Goal: Information Seeking & Learning: Check status

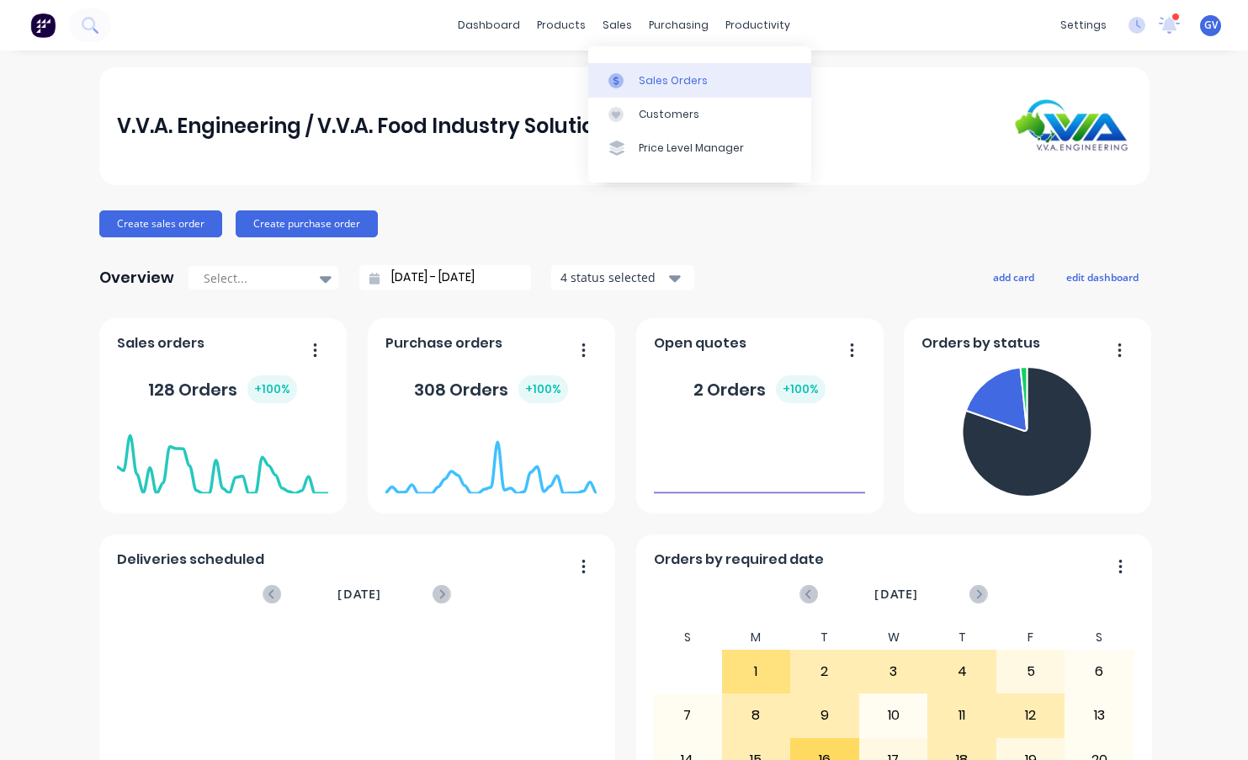
click at [660, 80] on div "Sales Orders" at bounding box center [673, 80] width 69 height 15
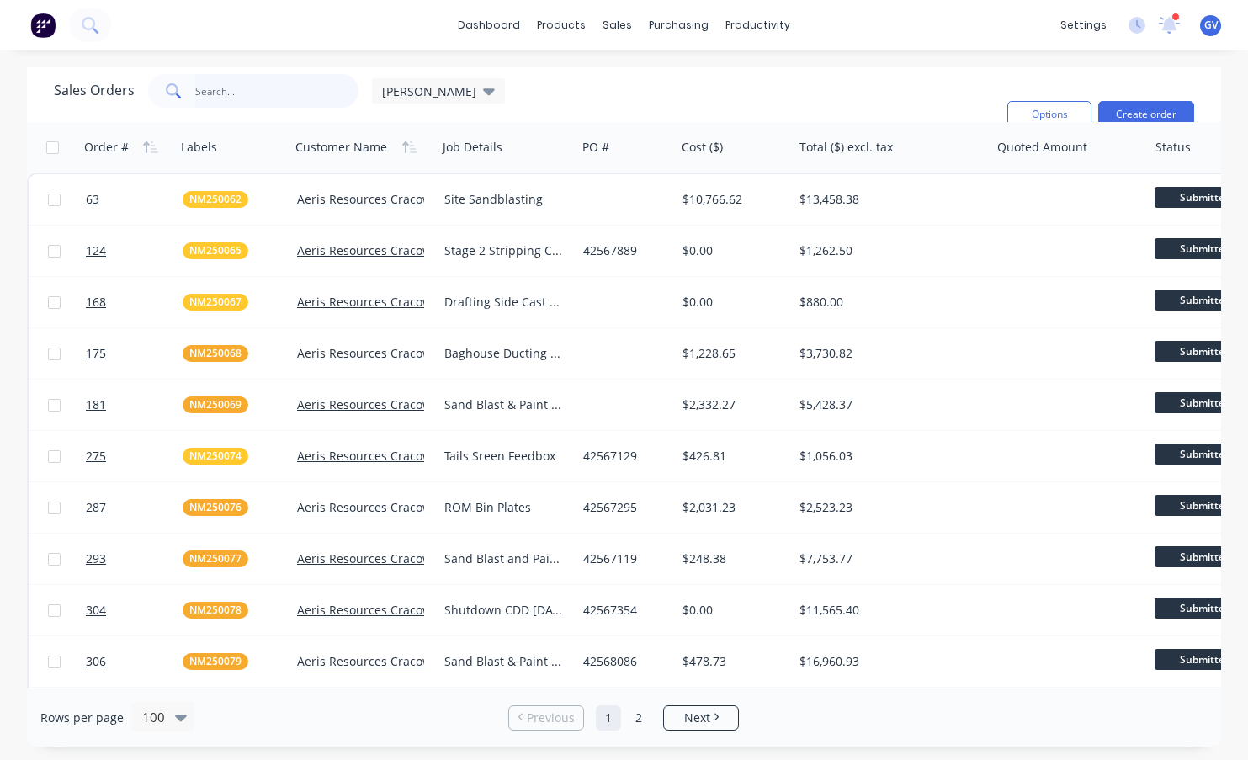
click at [220, 94] on input "text" at bounding box center [277, 91] width 164 height 34
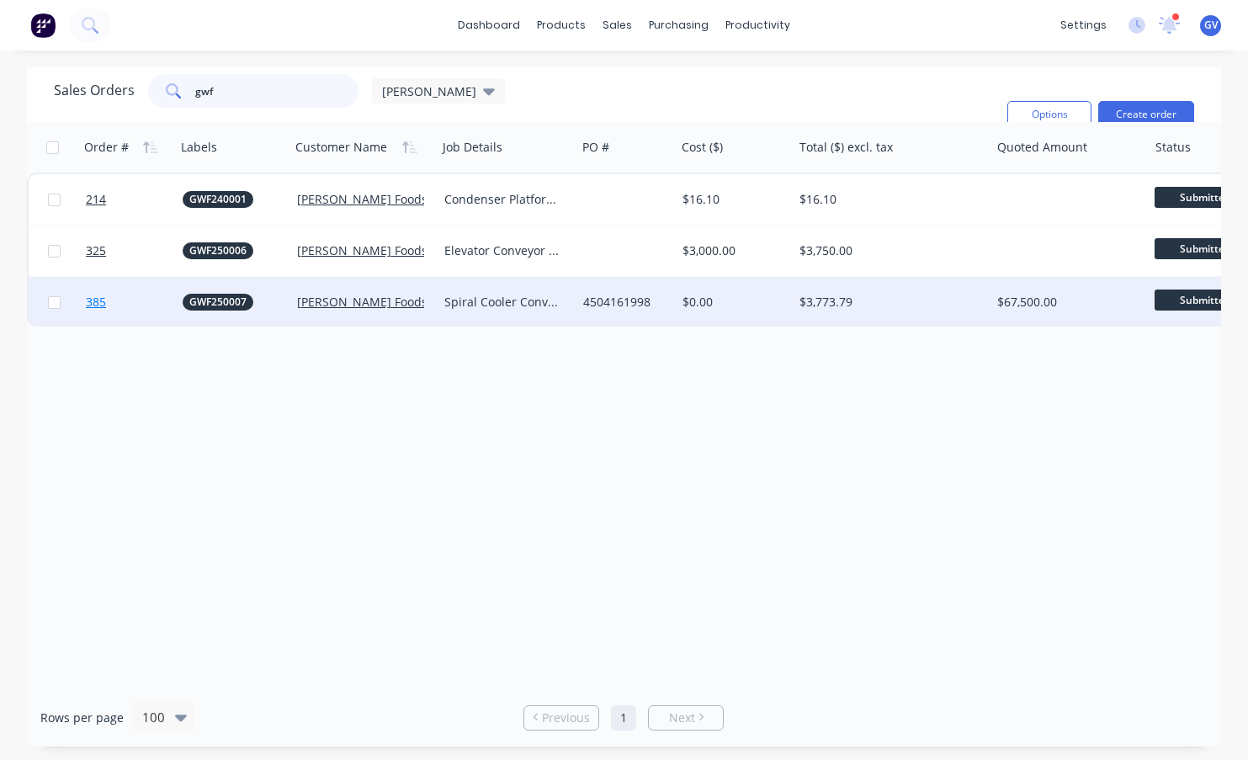
type input "gwf"
click at [156, 300] on link "385" at bounding box center [134, 302] width 97 height 50
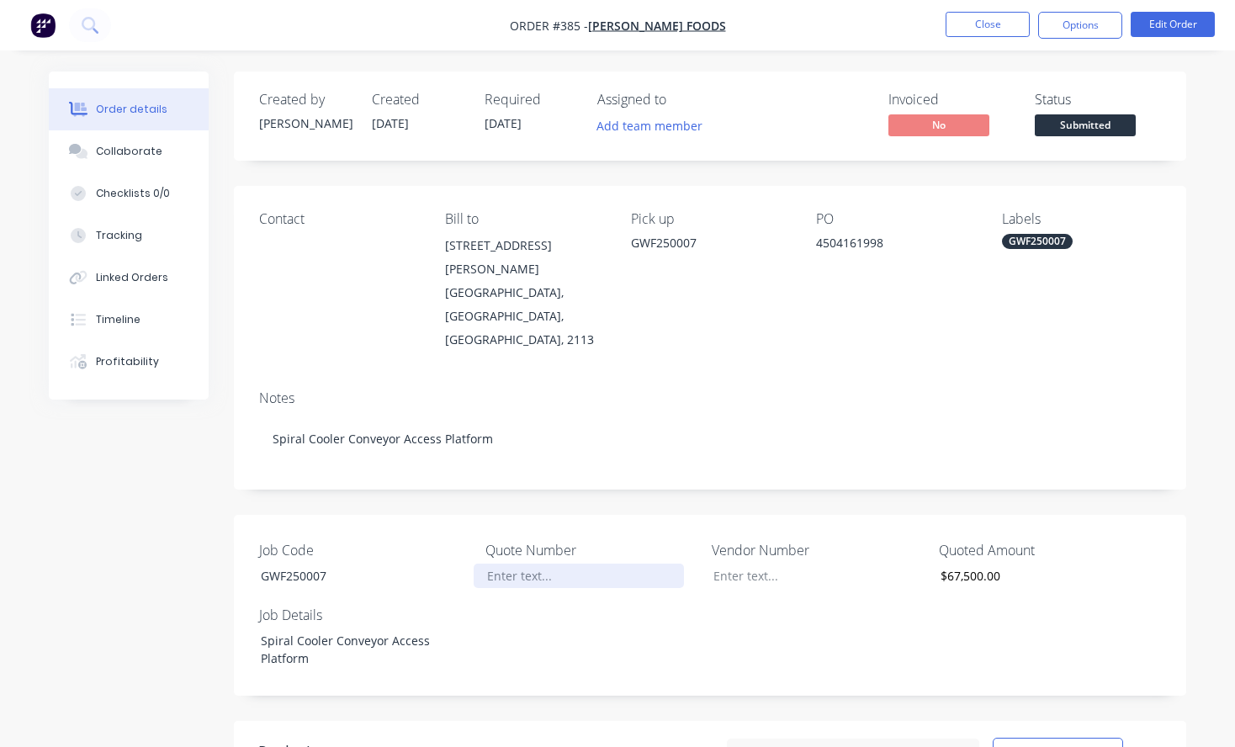
click at [520, 564] on div at bounding box center [579, 576] width 210 height 24
click at [1168, 21] on button "Edit Order" at bounding box center [1173, 24] width 84 height 25
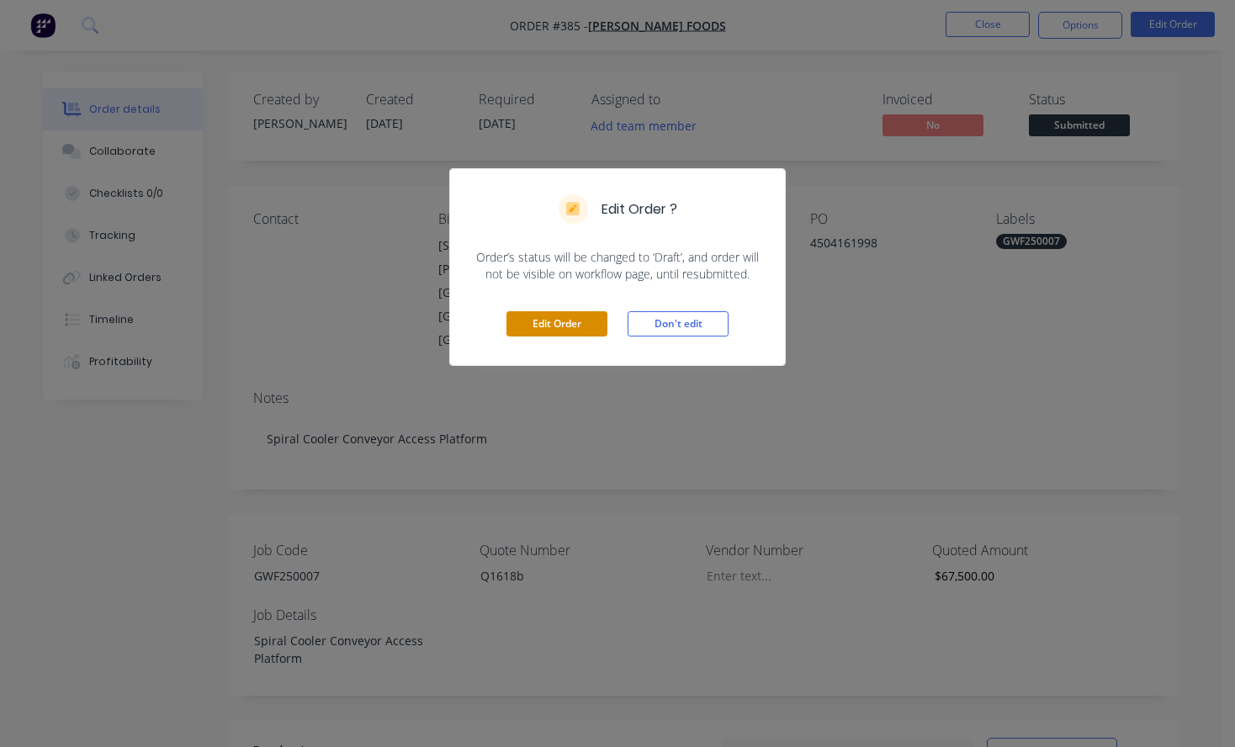
click at [586, 330] on button "Edit Order" at bounding box center [556, 323] width 101 height 25
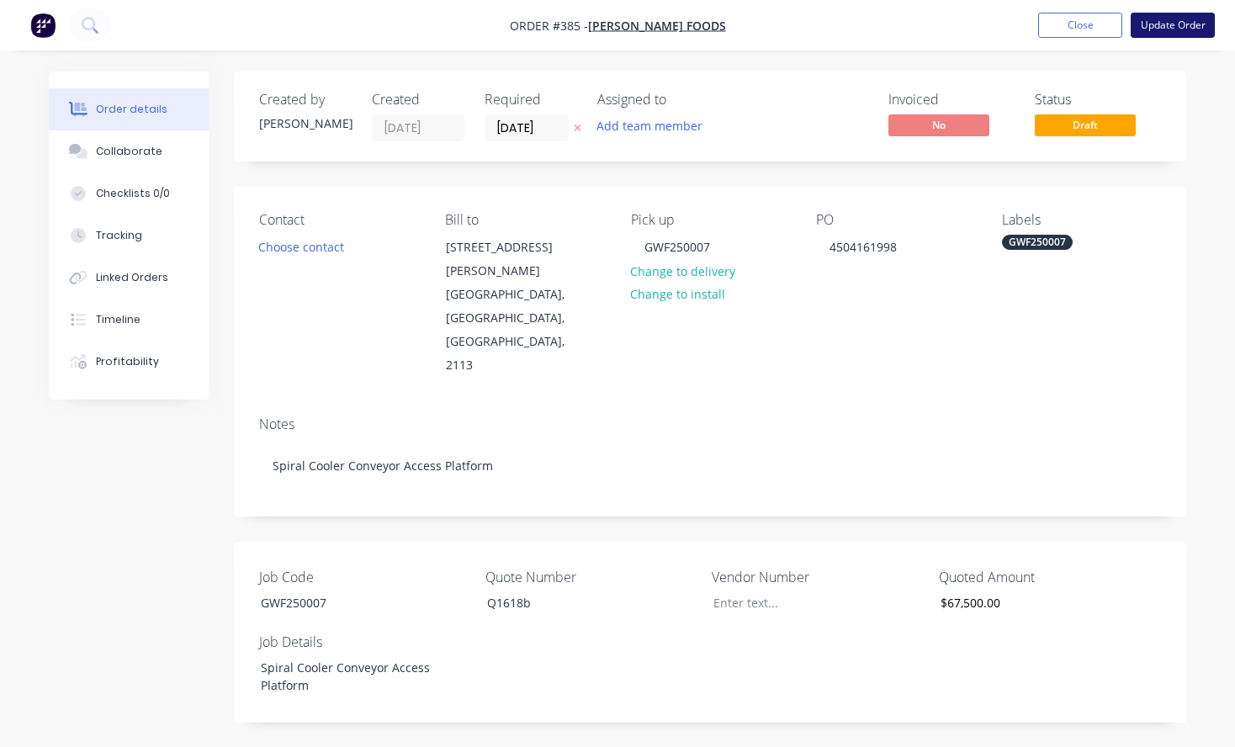
click at [1181, 23] on button "Update Order" at bounding box center [1173, 25] width 84 height 25
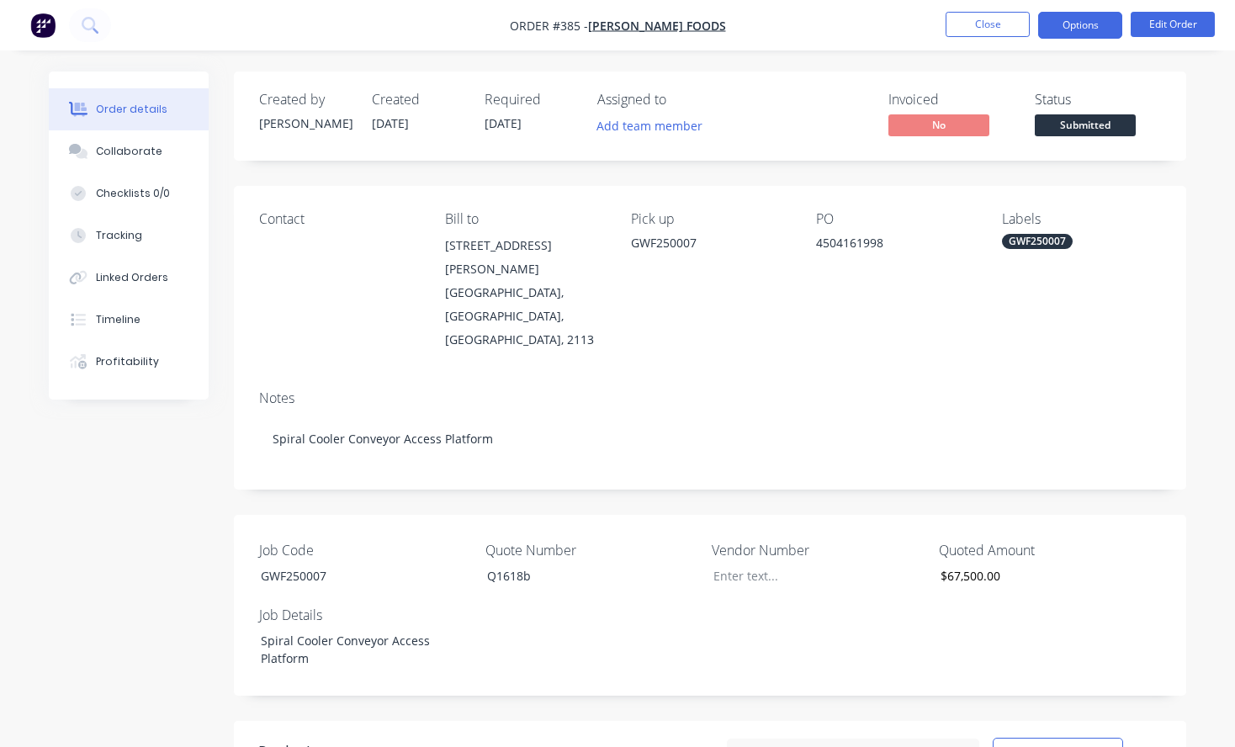
click at [1089, 16] on button "Options" at bounding box center [1080, 25] width 84 height 27
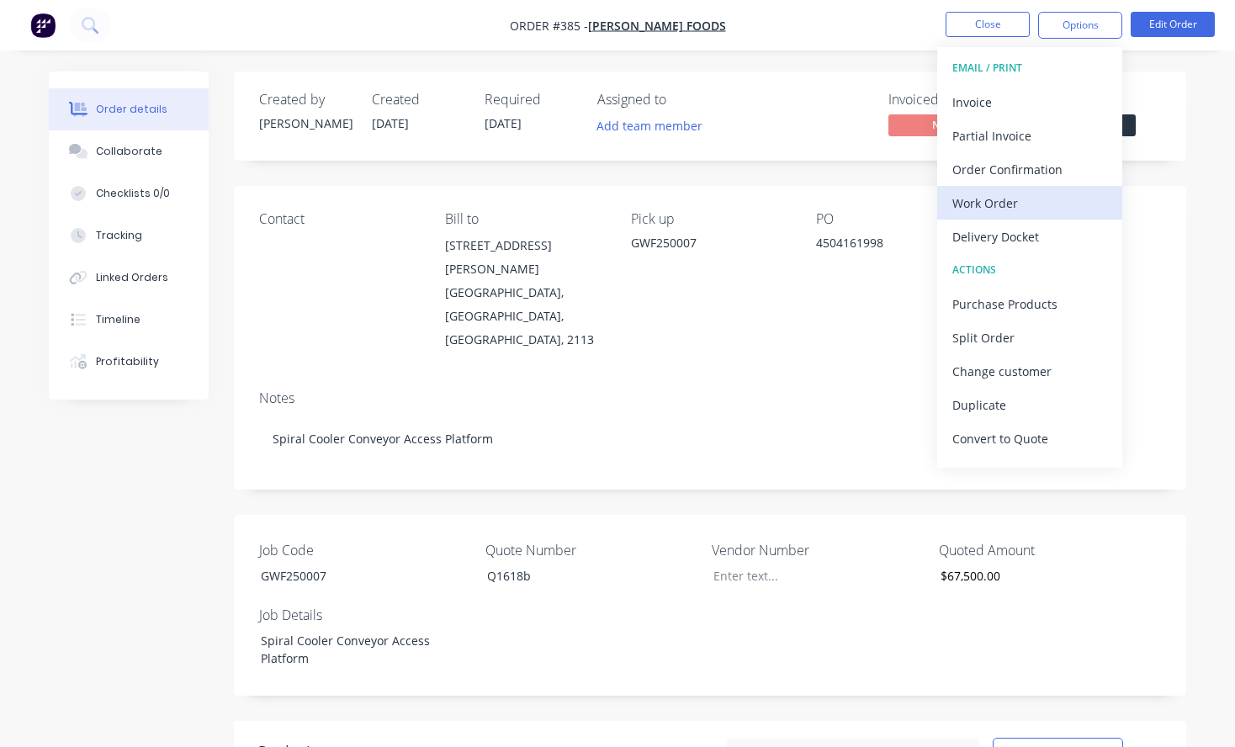
click at [988, 200] on div "Work Order" at bounding box center [1029, 203] width 155 height 24
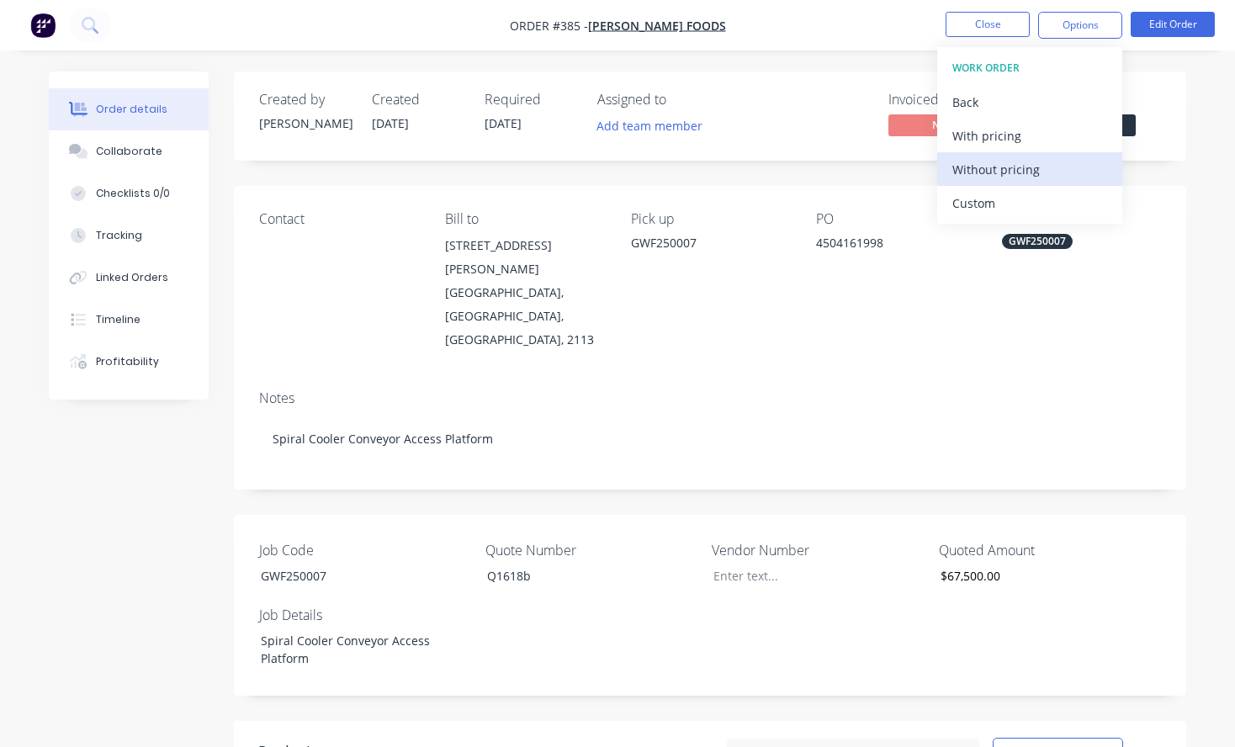
click at [985, 164] on div "Without pricing" at bounding box center [1029, 169] width 155 height 24
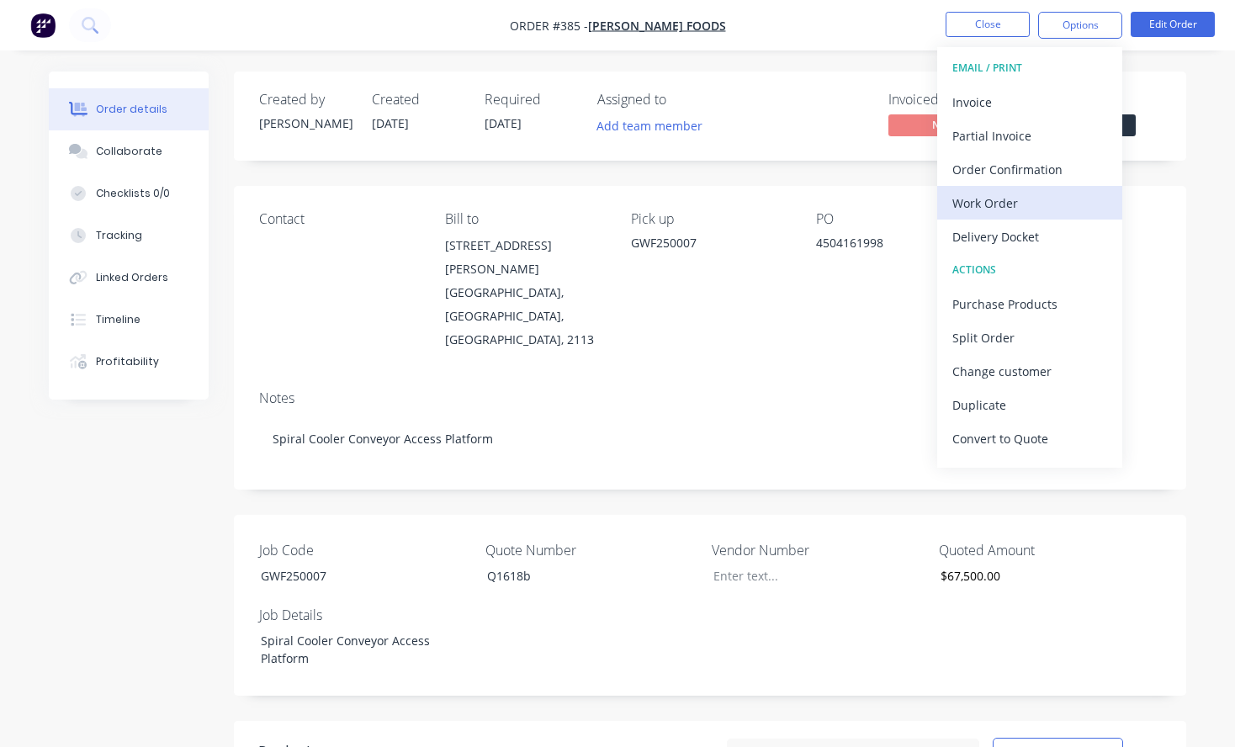
click at [983, 206] on div "Work Order" at bounding box center [1029, 203] width 155 height 24
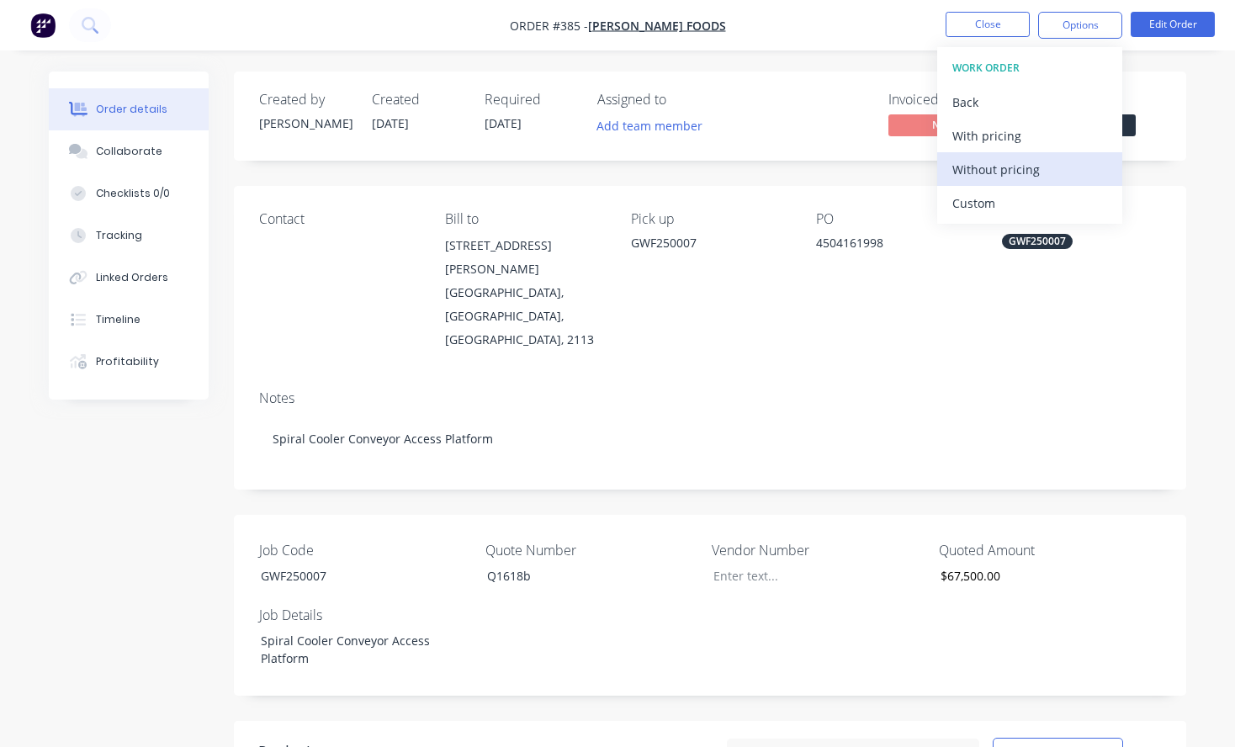
click at [997, 167] on div "Without pricing" at bounding box center [1029, 169] width 155 height 24
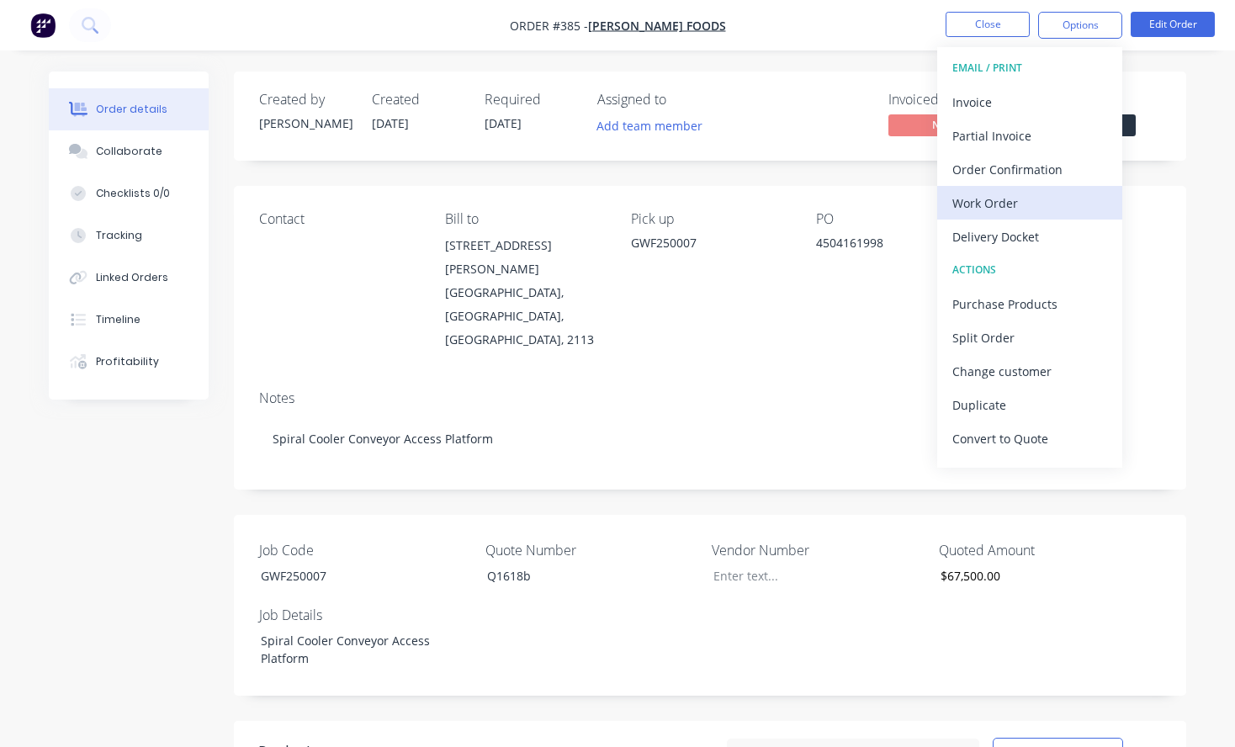
click at [991, 204] on div "Work Order" at bounding box center [1029, 203] width 155 height 24
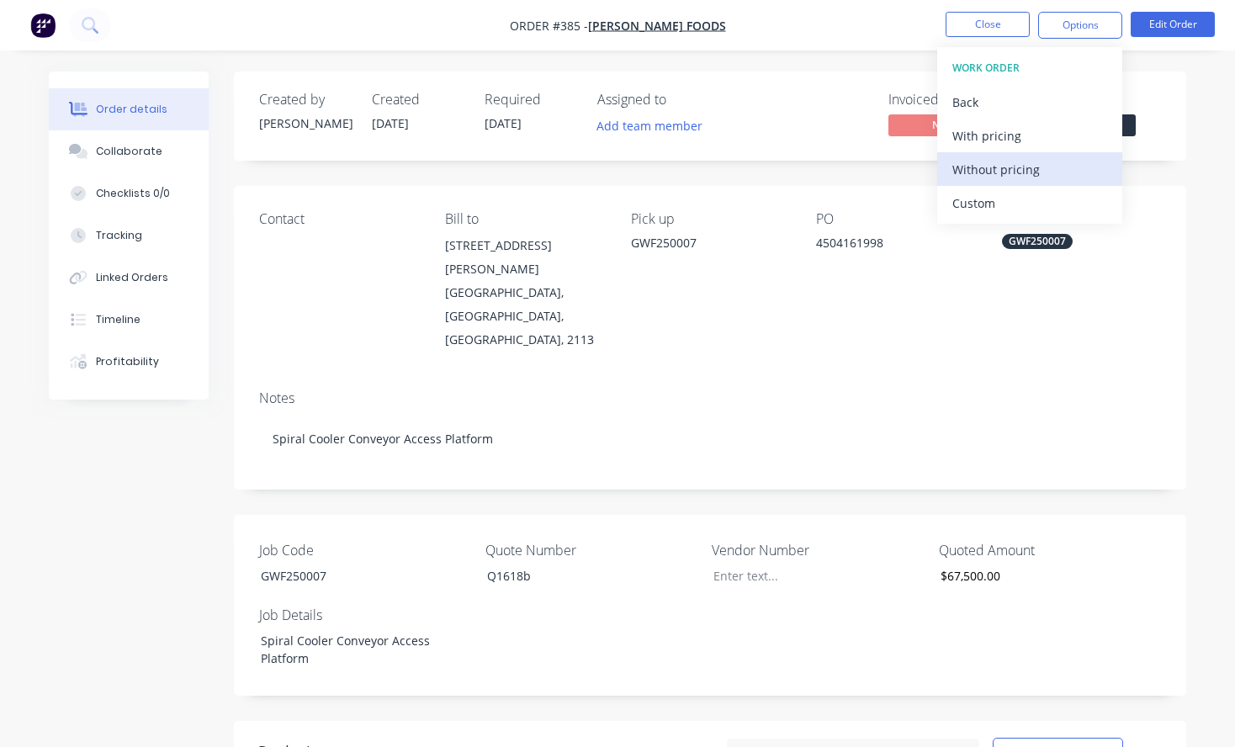
click at [987, 171] on div "Without pricing" at bounding box center [1029, 169] width 155 height 24
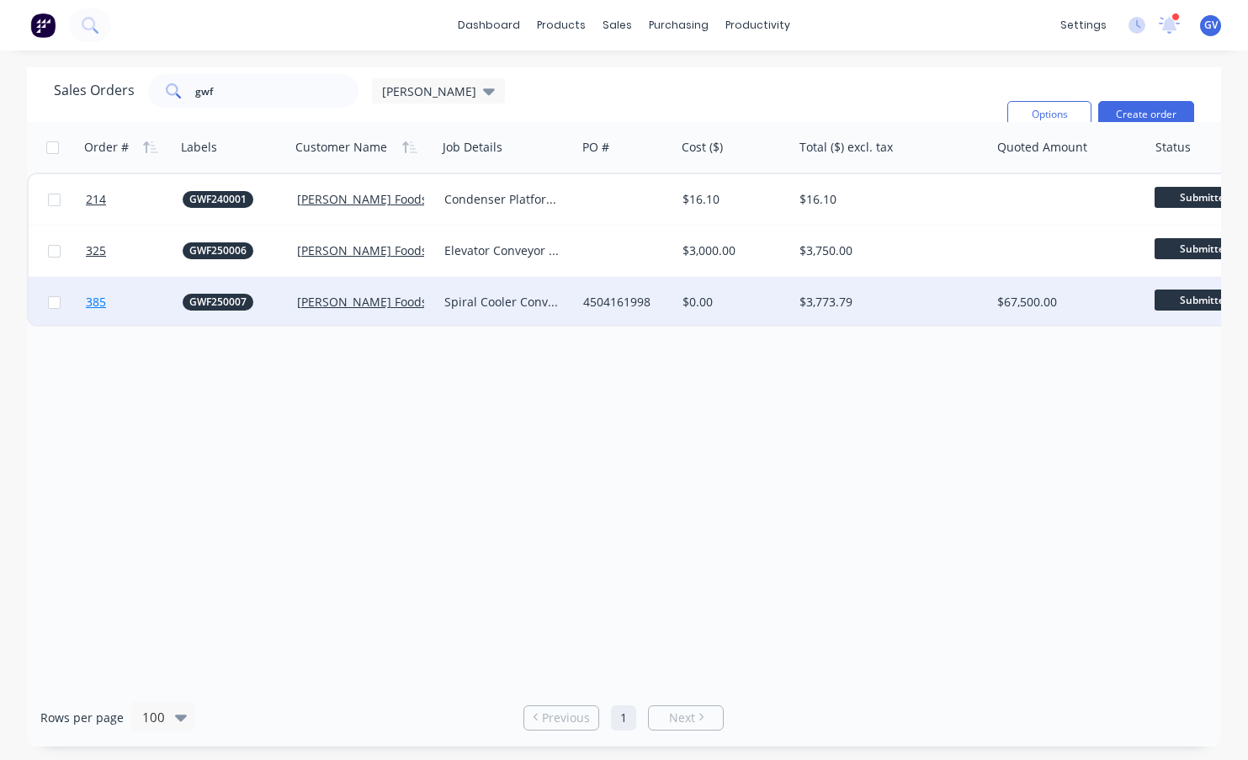
click at [148, 302] on link "385" at bounding box center [134, 302] width 97 height 50
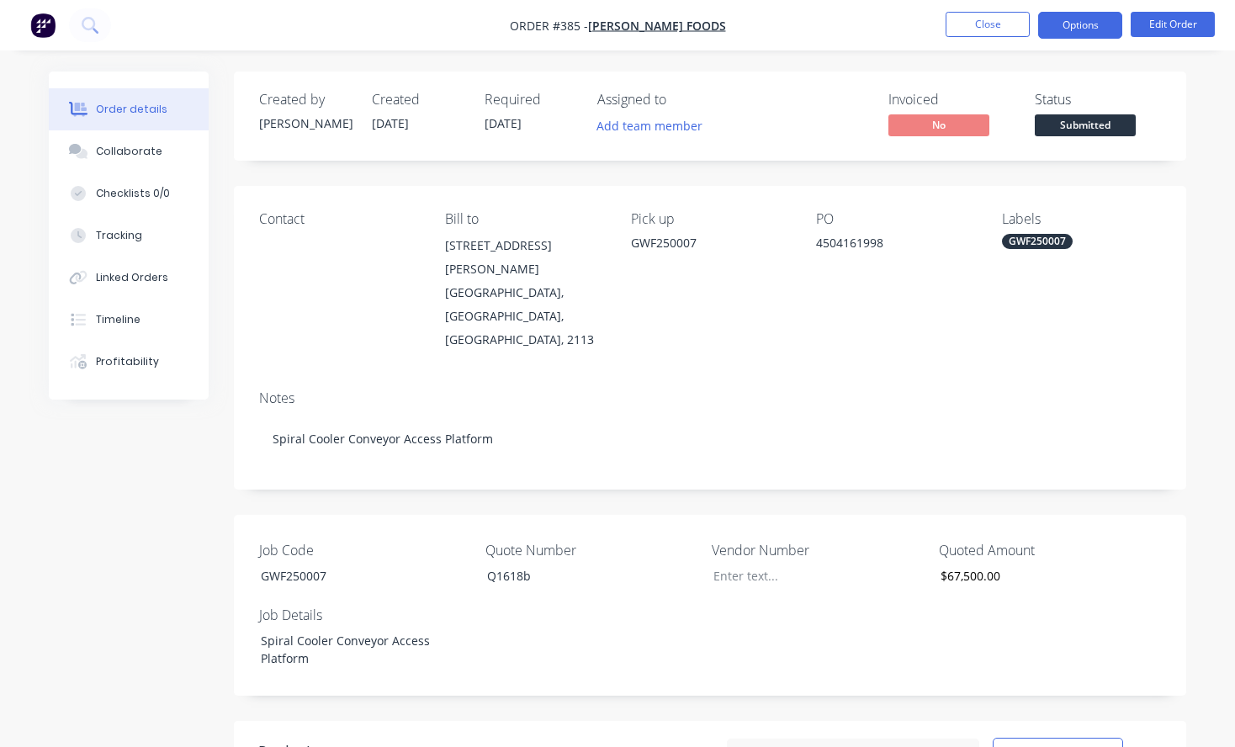
click at [1084, 19] on button "Options" at bounding box center [1080, 25] width 84 height 27
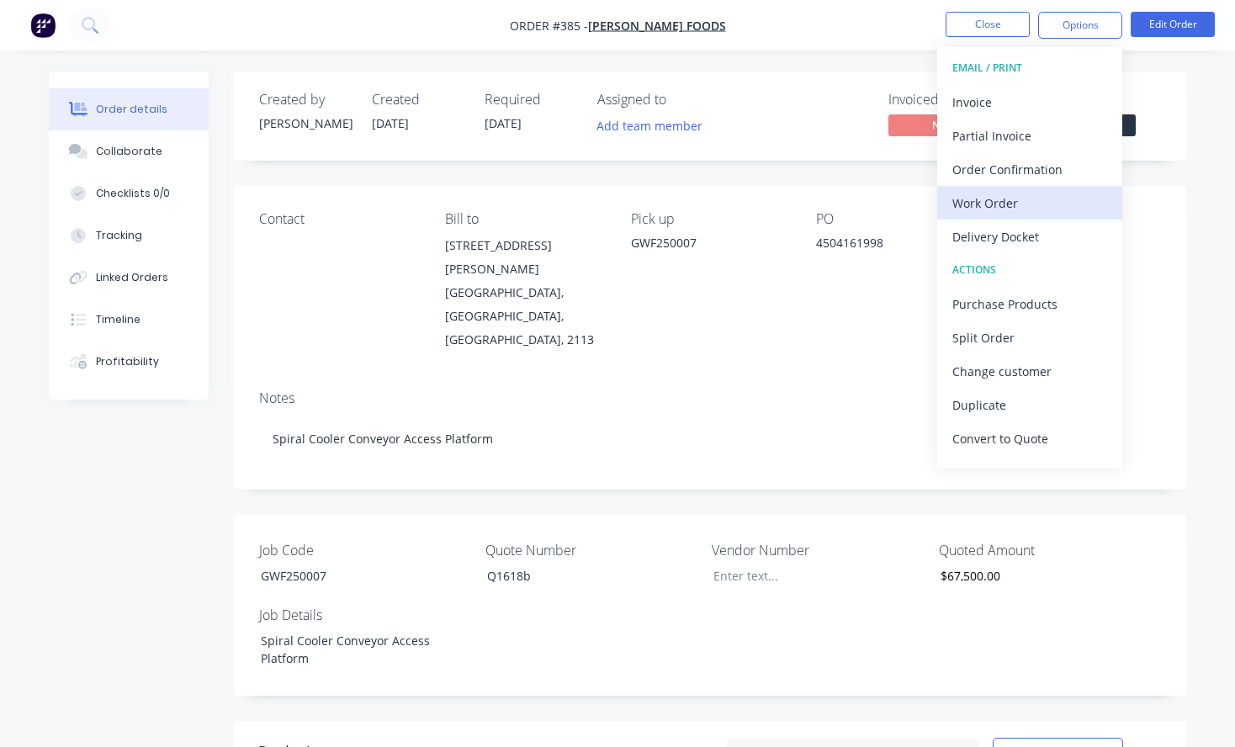
click at [995, 204] on div "Work Order" at bounding box center [1029, 203] width 155 height 24
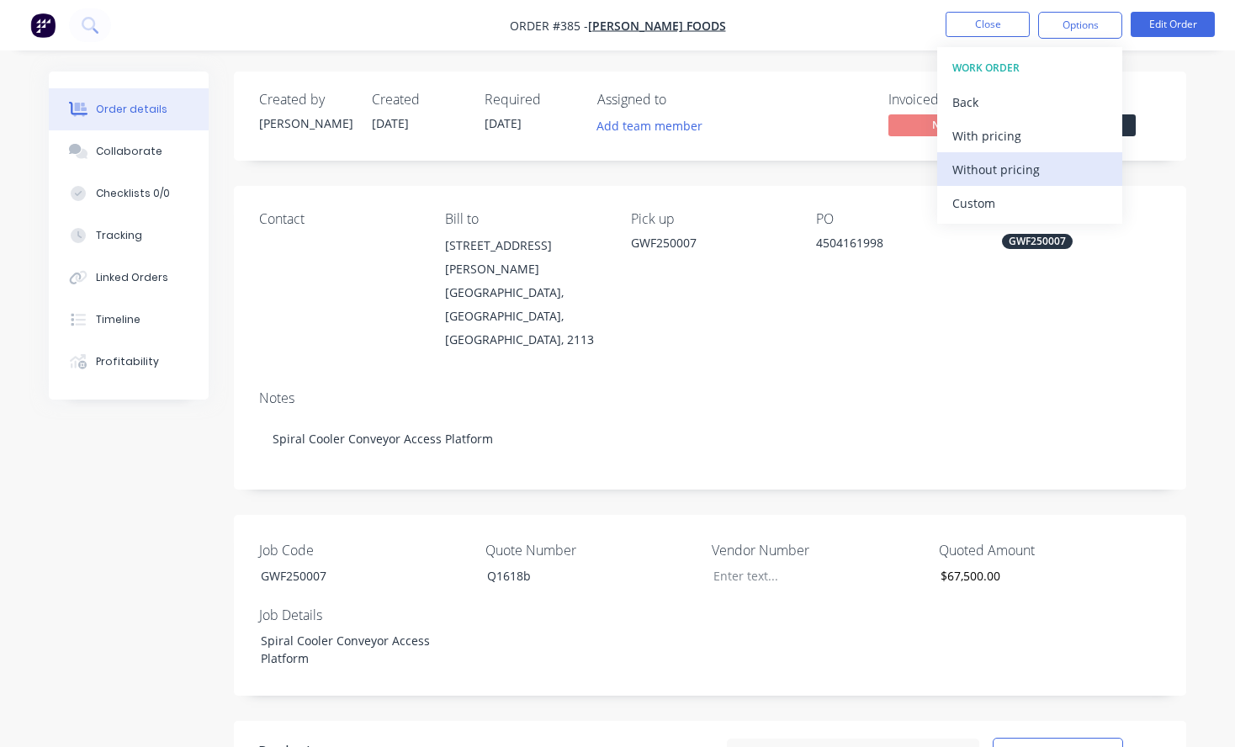
click at [984, 172] on div "Without pricing" at bounding box center [1029, 169] width 155 height 24
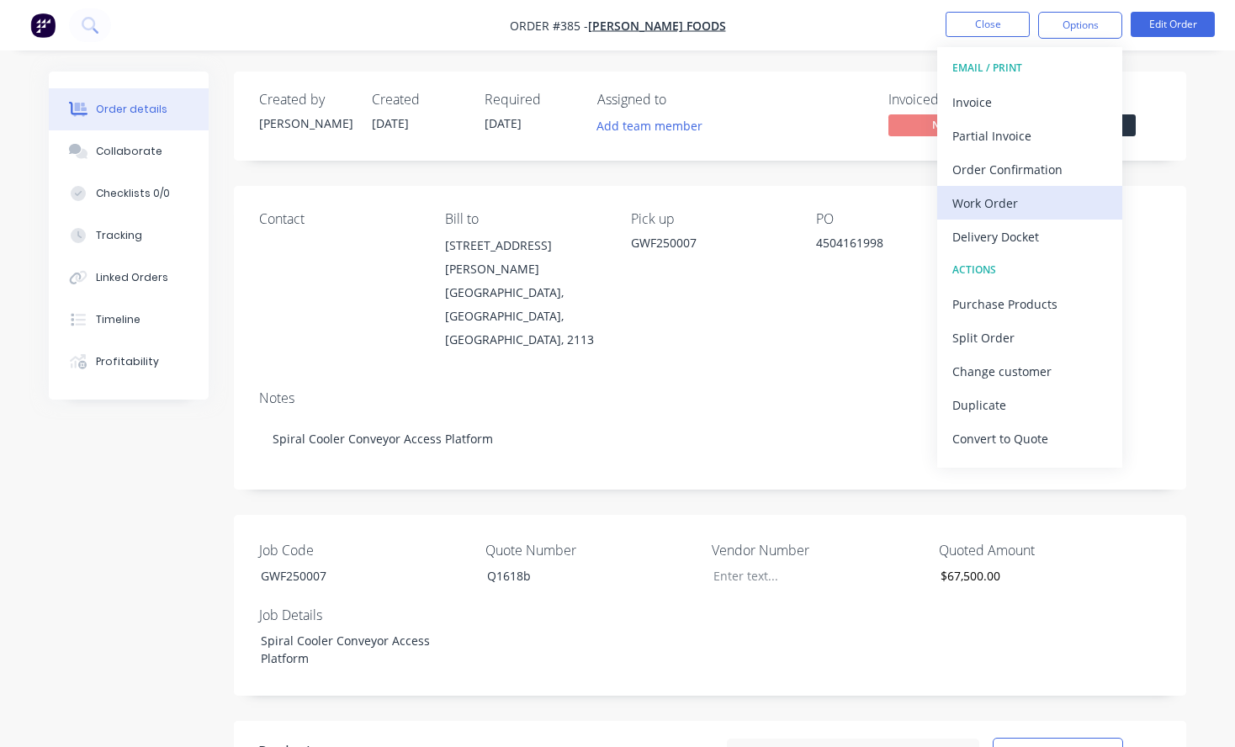
click at [994, 200] on div "Work Order" at bounding box center [1029, 203] width 155 height 24
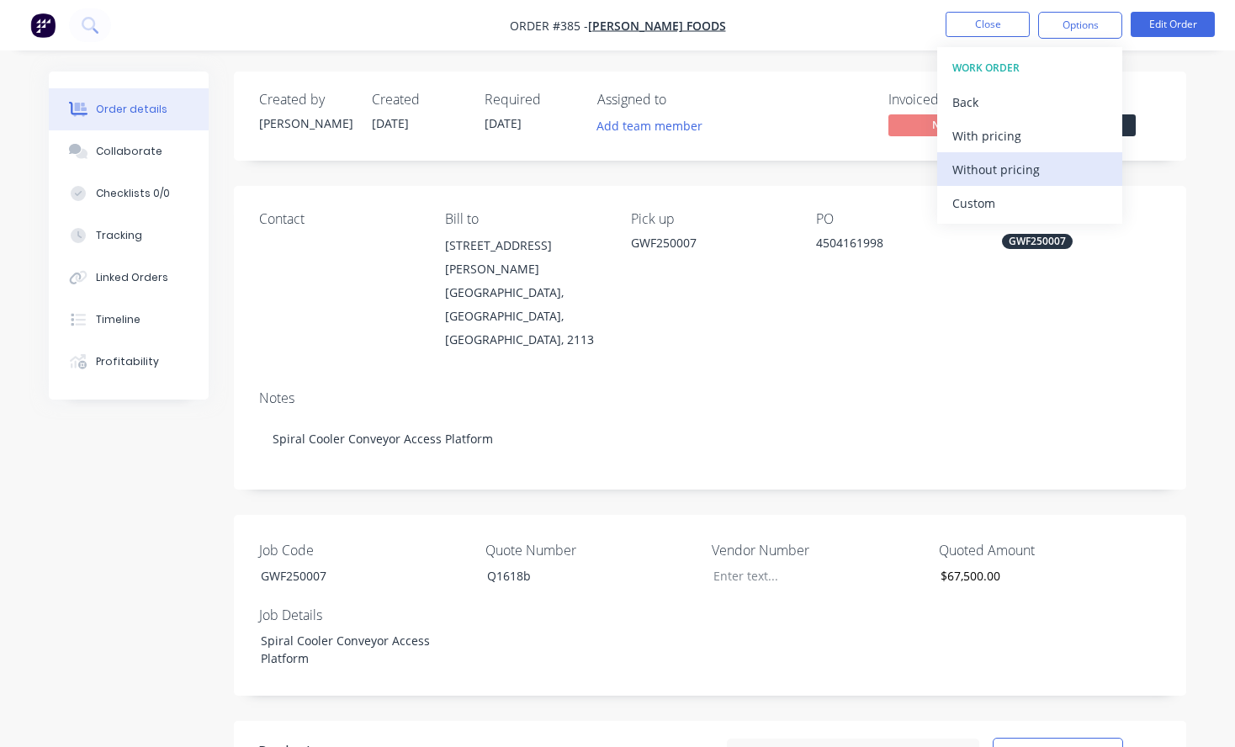
click at [990, 167] on div "Without pricing" at bounding box center [1029, 169] width 155 height 24
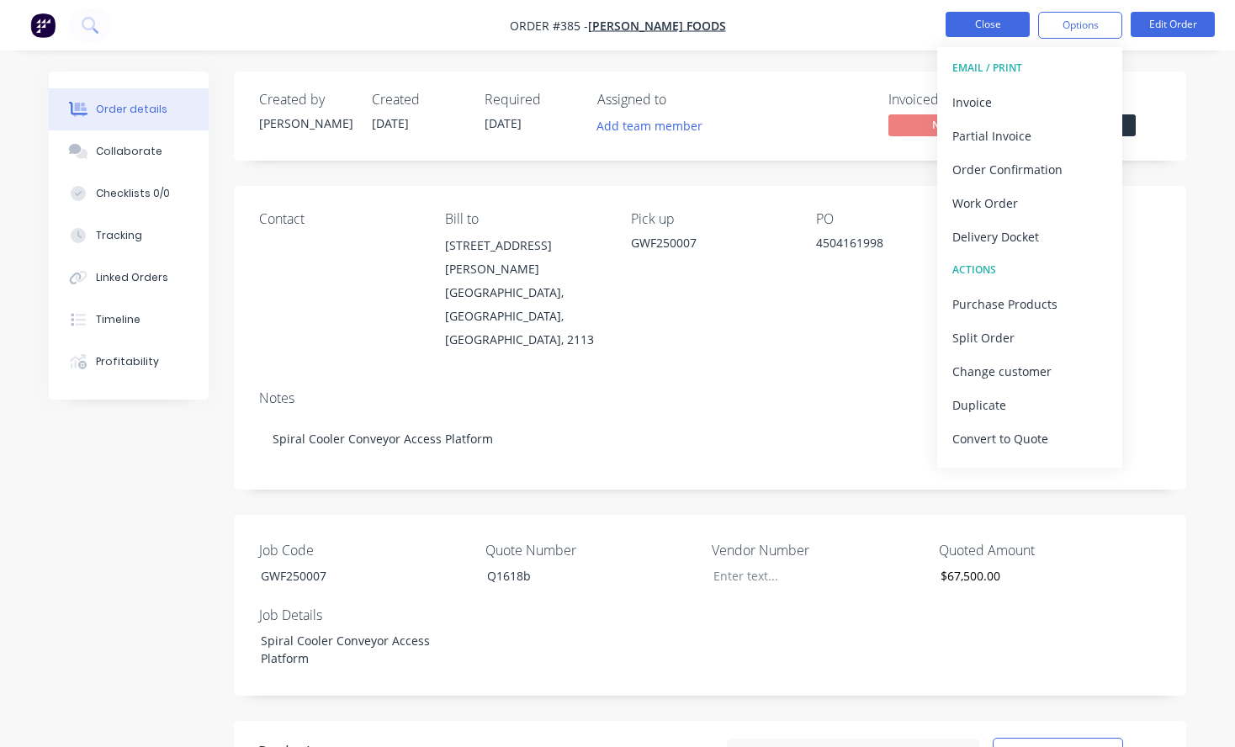
click at [1002, 23] on button "Close" at bounding box center [988, 24] width 84 height 25
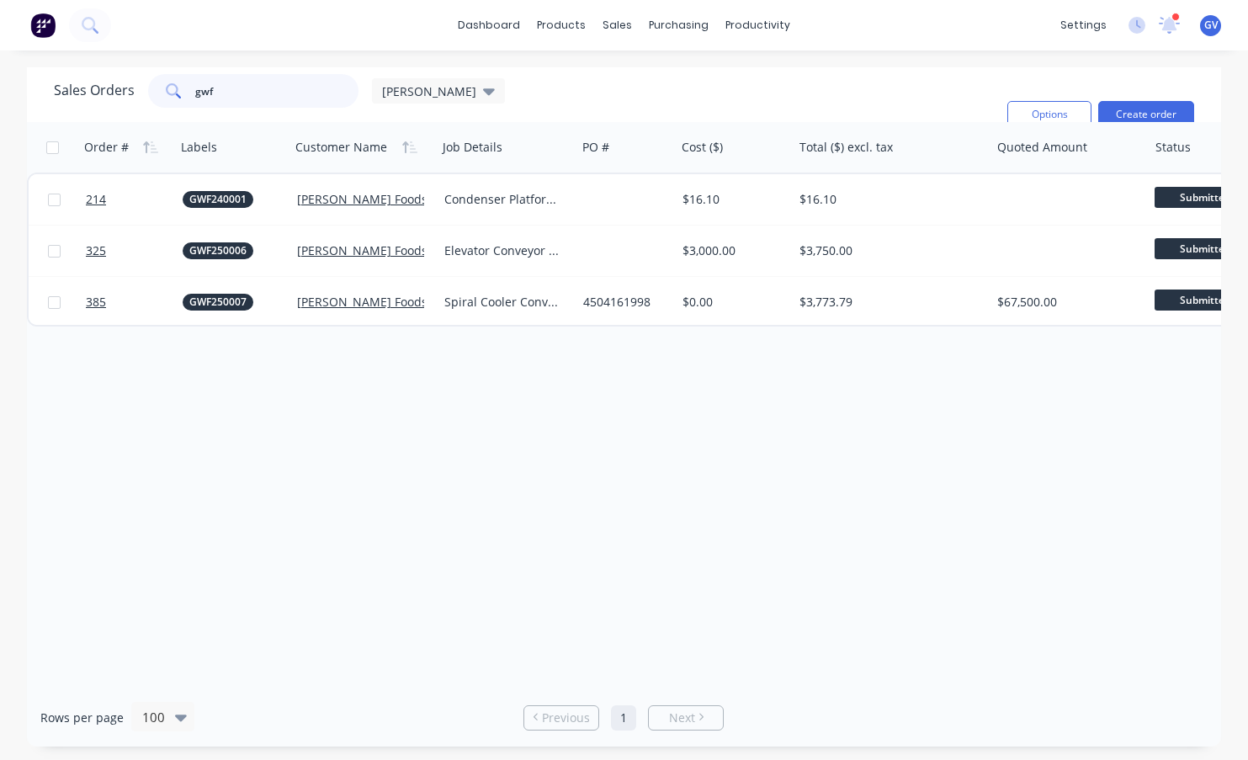
drag, startPoint x: 257, startPoint y: 98, endPoint x: 162, endPoint y: 98, distance: 95.1
click at [162, 98] on div "gwf" at bounding box center [253, 91] width 210 height 34
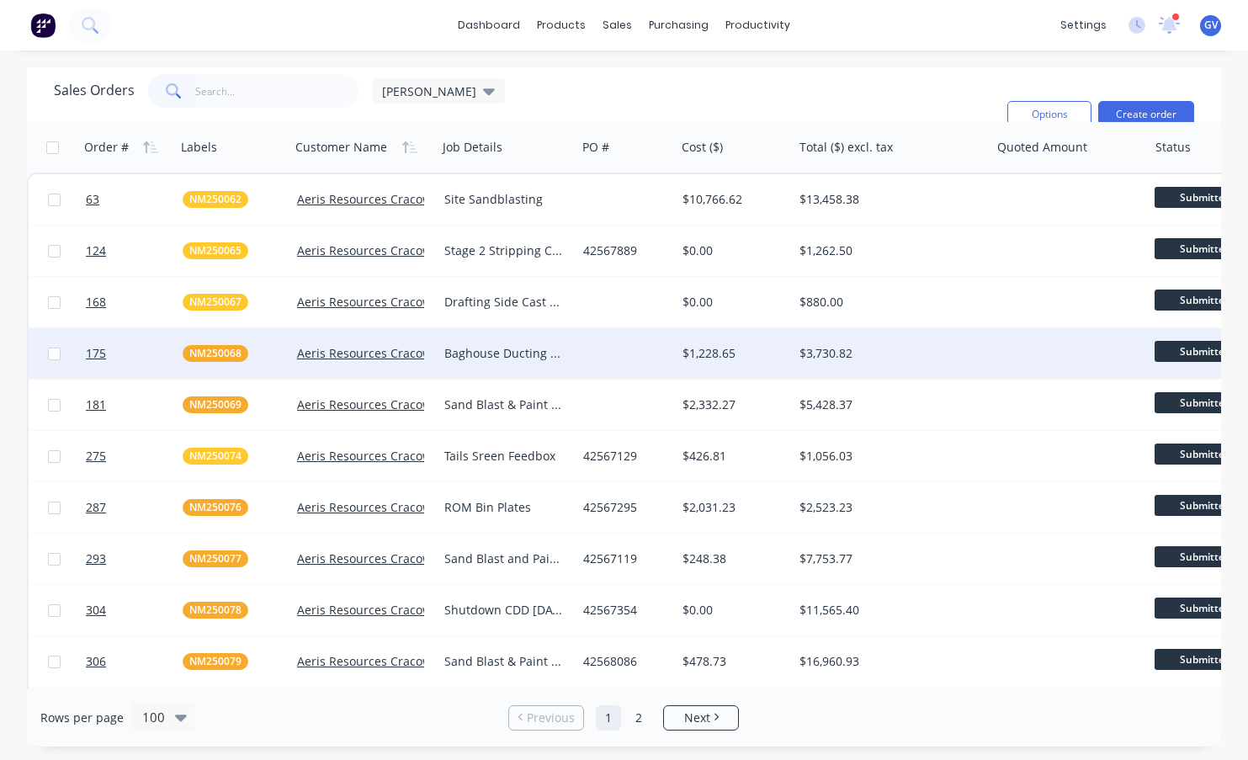
click at [420, 15] on div "dashboard products sales purchasing productivity dashboard products Product Cat…" at bounding box center [624, 25] width 1248 height 50
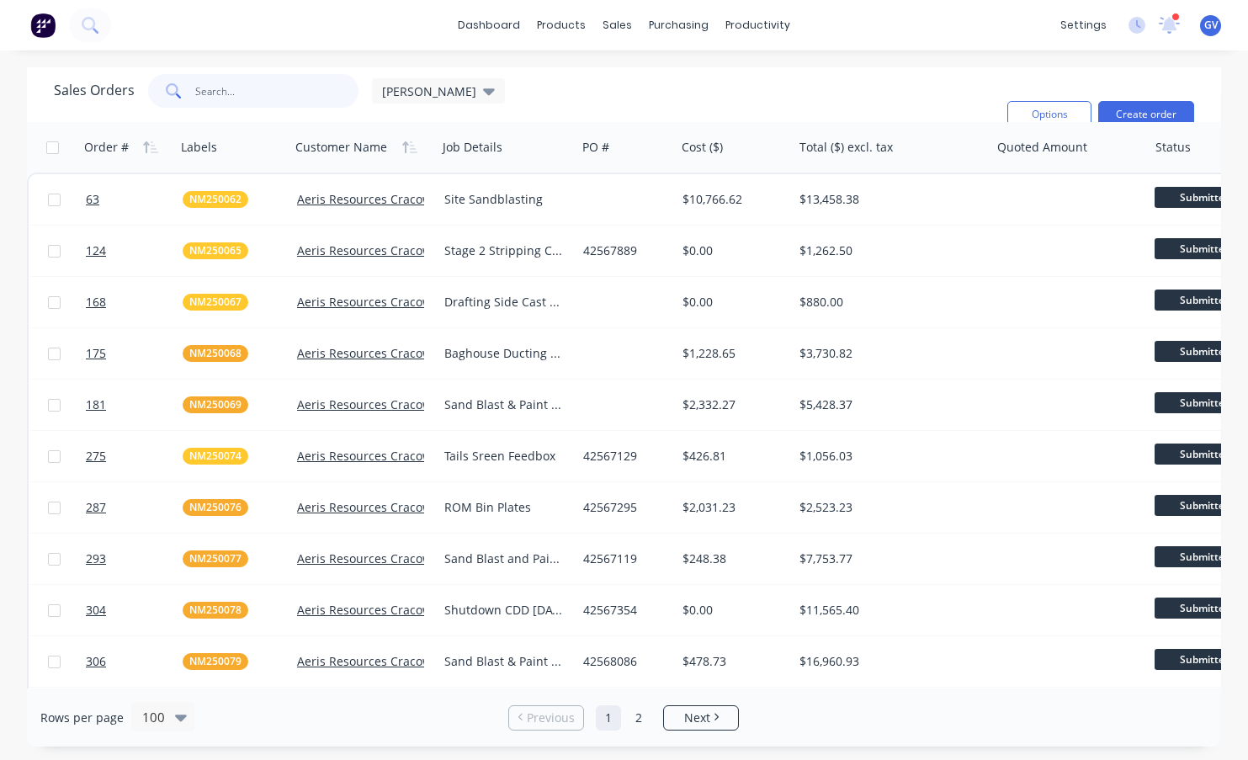
click at [220, 91] on input "text" at bounding box center [277, 91] width 164 height 34
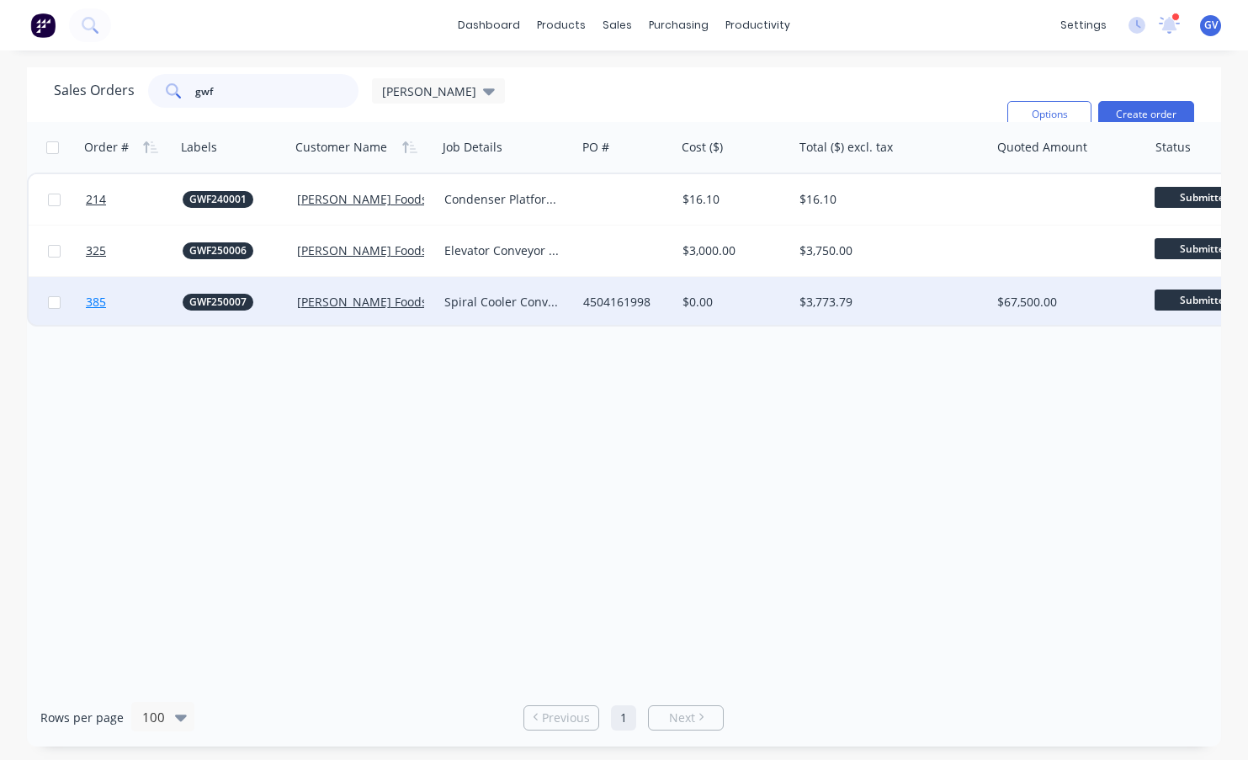
type input "gwf"
click at [142, 299] on link "385" at bounding box center [134, 302] width 97 height 50
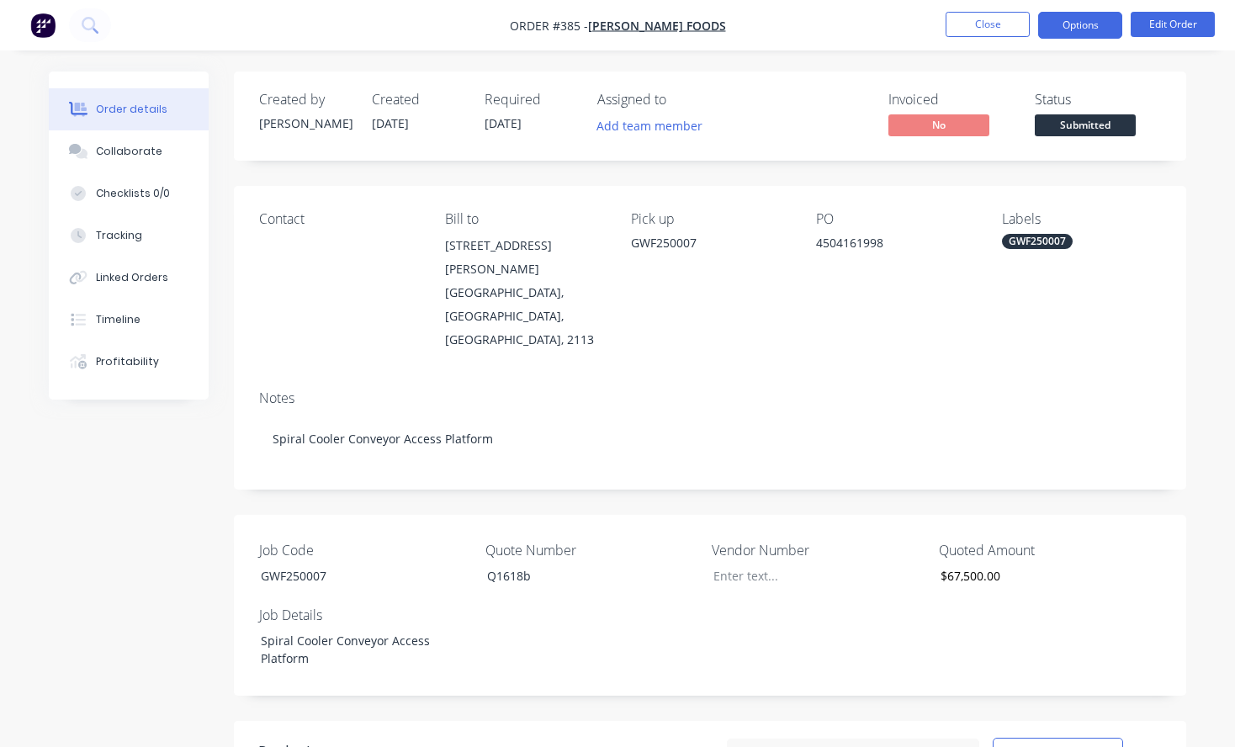
click at [1090, 24] on button "Options" at bounding box center [1080, 25] width 84 height 27
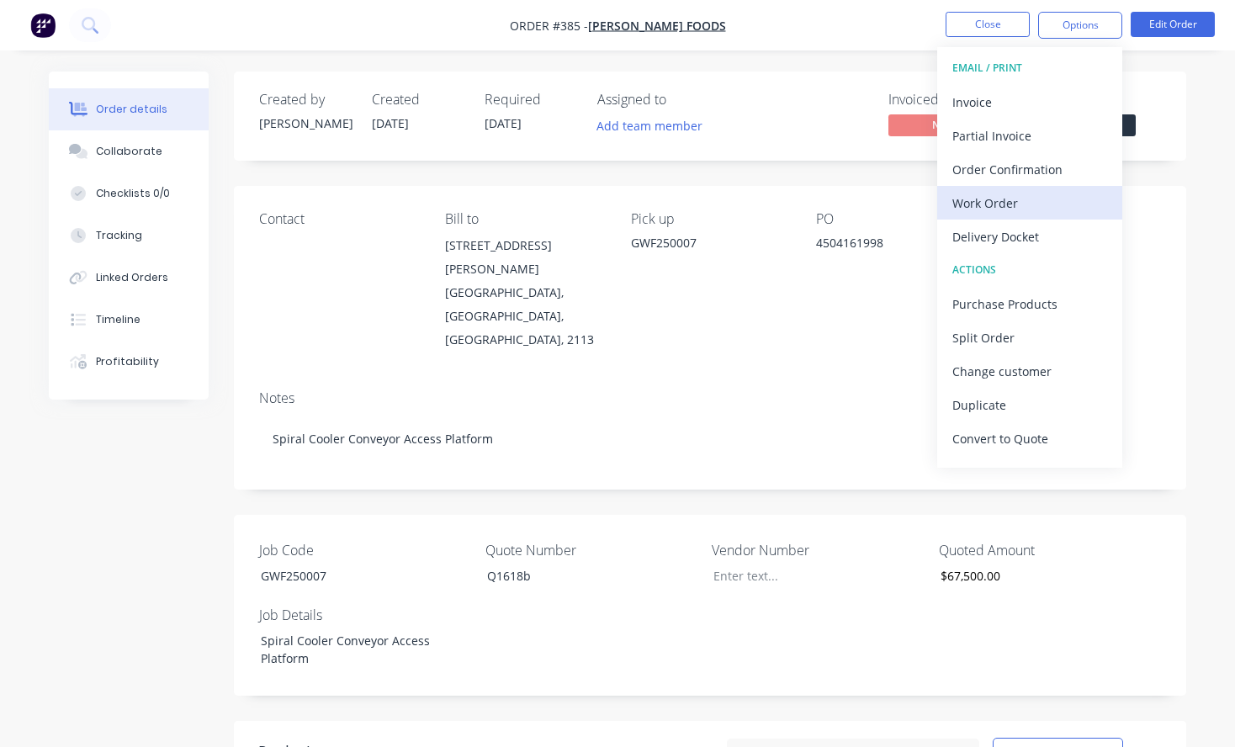
click at [997, 200] on div "Work Order" at bounding box center [1029, 203] width 155 height 24
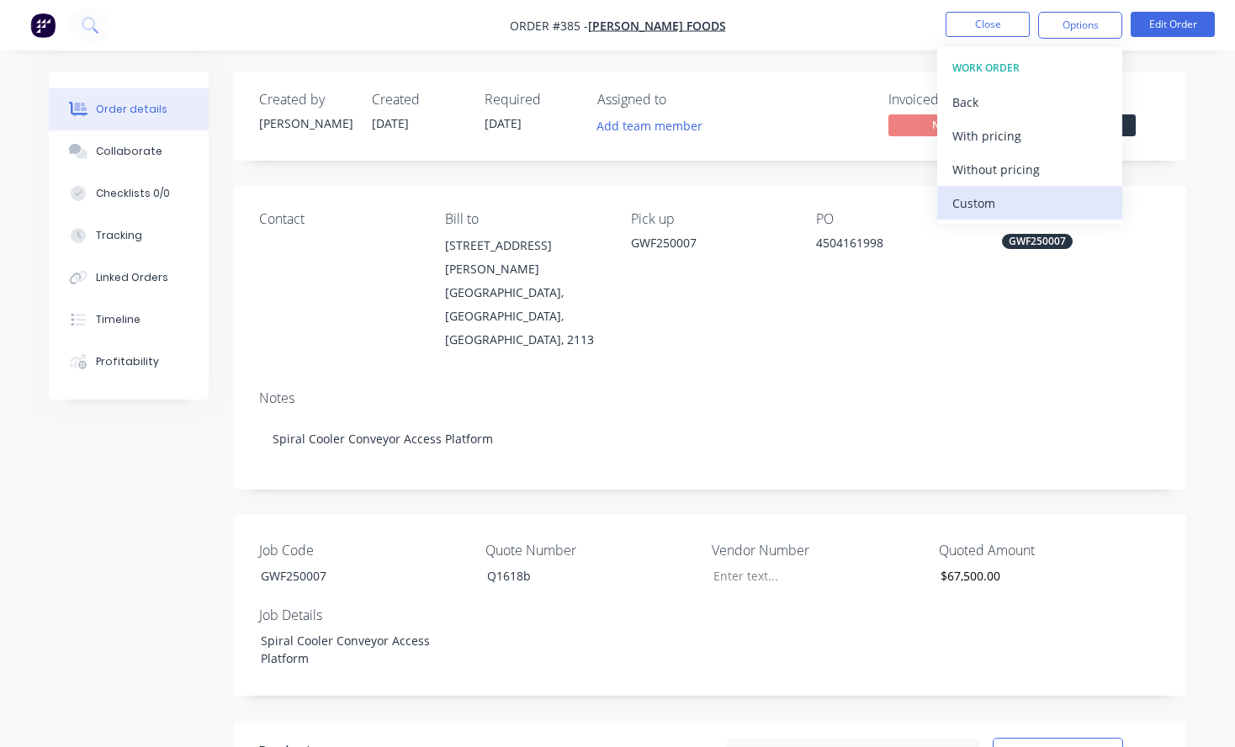
click at [984, 205] on div "Custom" at bounding box center [1029, 203] width 155 height 24
click at [989, 171] on div "Without pricing" at bounding box center [1029, 169] width 155 height 24
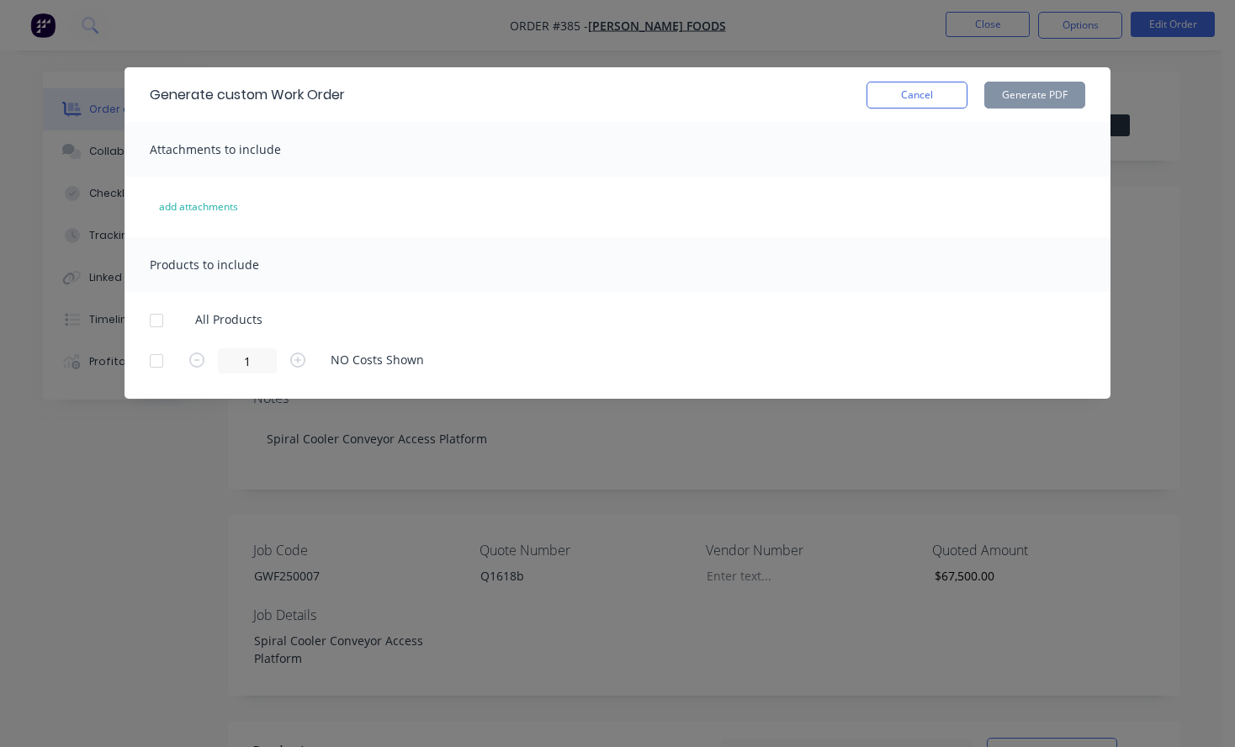
click at [151, 362] on div at bounding box center [157, 361] width 34 height 34
click at [1026, 95] on button "Generate PDF" at bounding box center [1034, 95] width 101 height 27
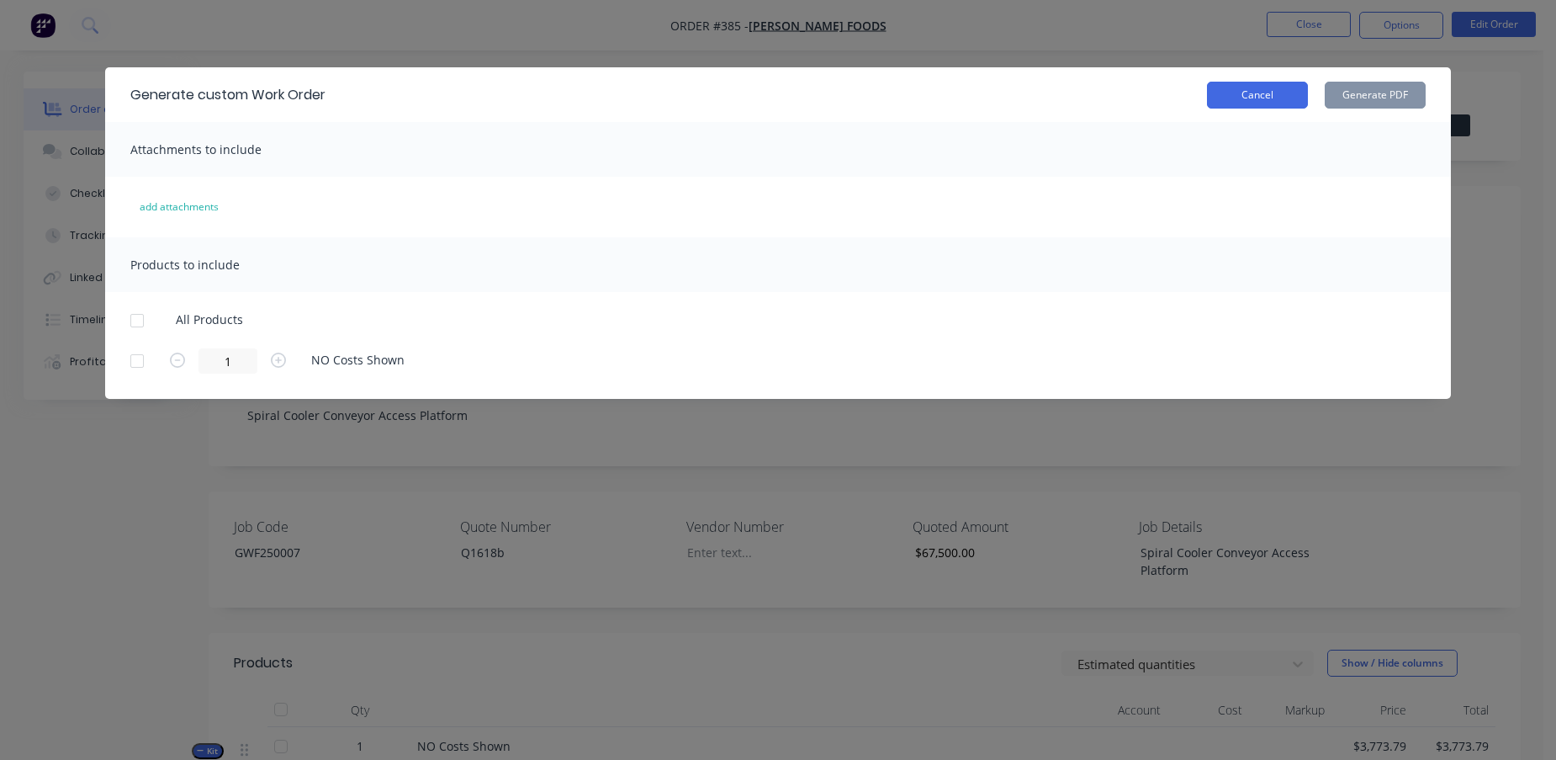
click at [1247, 101] on button "Cancel" at bounding box center [1257, 95] width 101 height 27
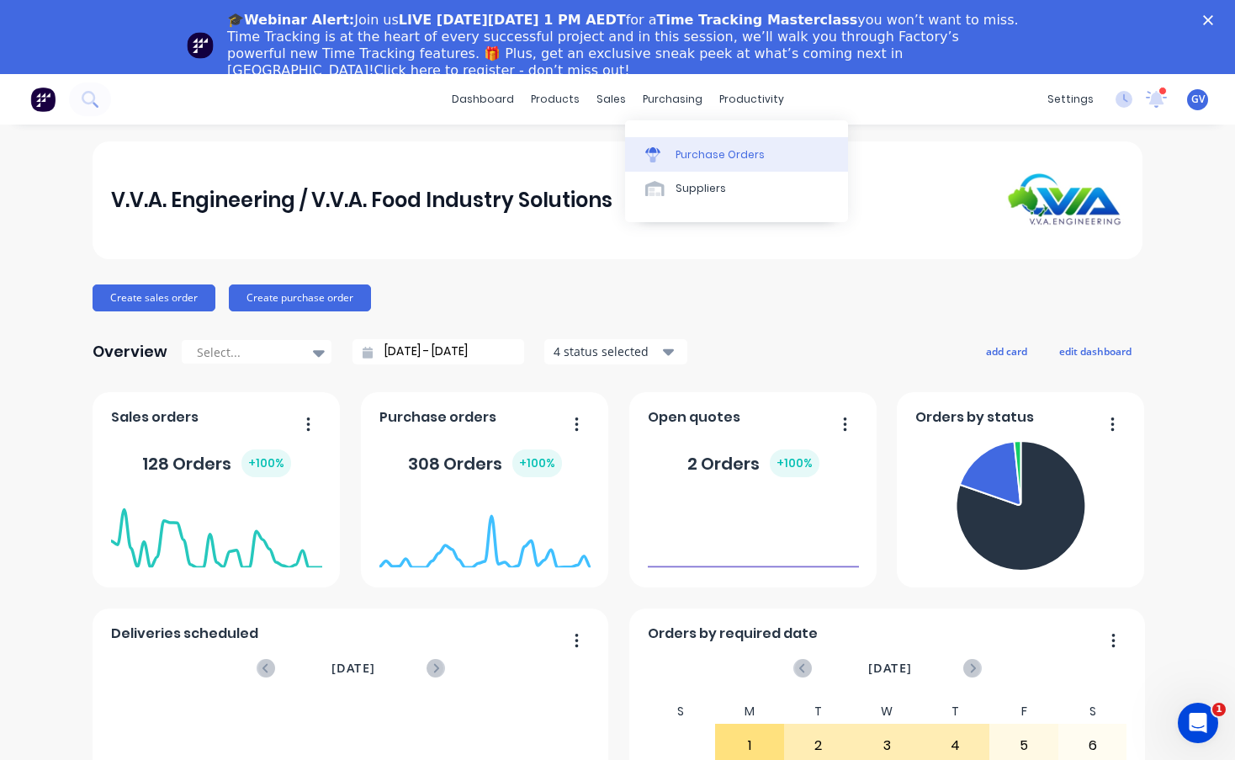
click at [698, 156] on div "Purchase Orders" at bounding box center [720, 154] width 89 height 15
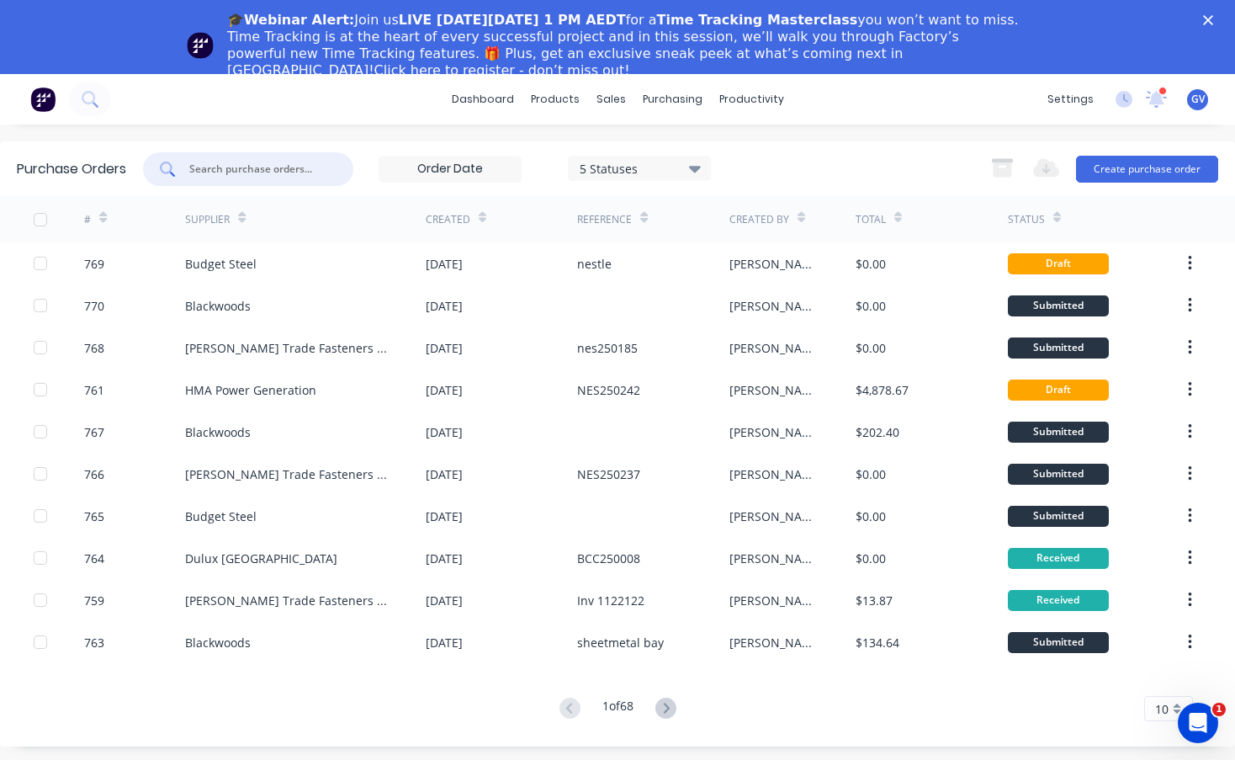
click at [286, 173] on input "text" at bounding box center [258, 169] width 140 height 17
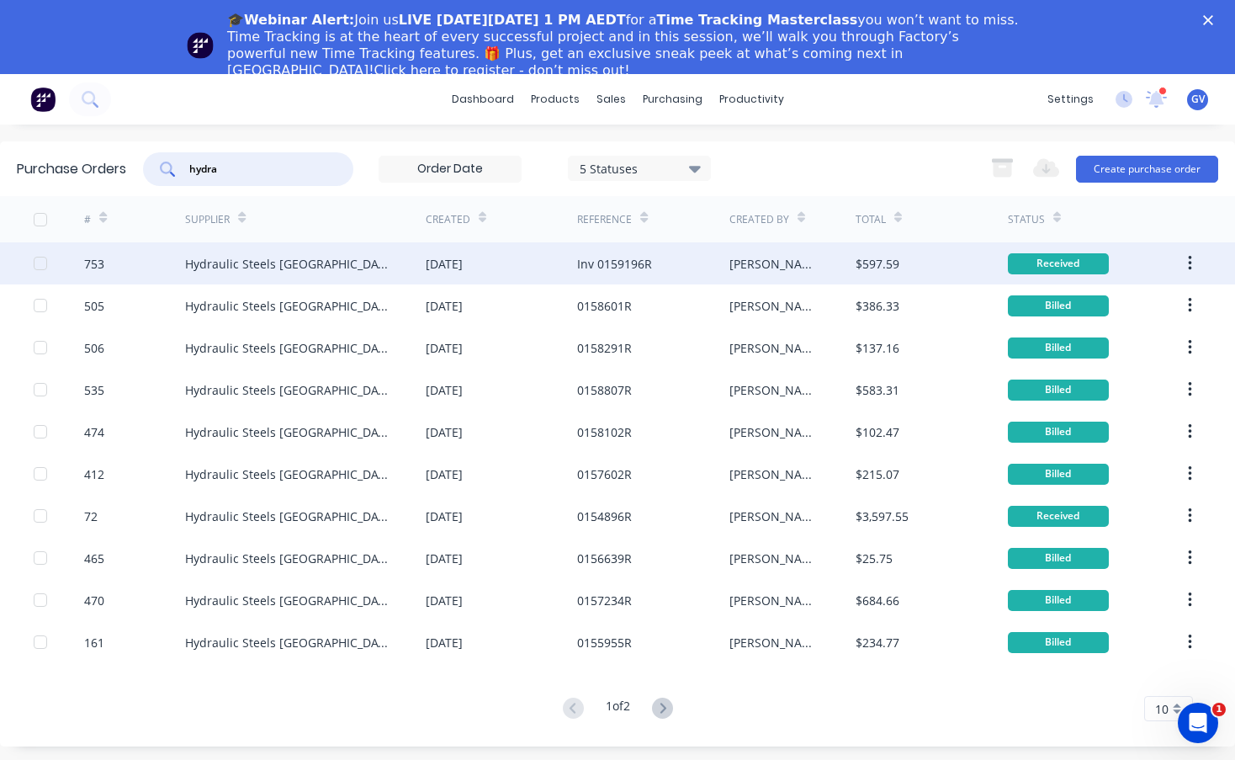
type input "hydra"
click at [131, 265] on div "753" at bounding box center [134, 263] width 101 height 42
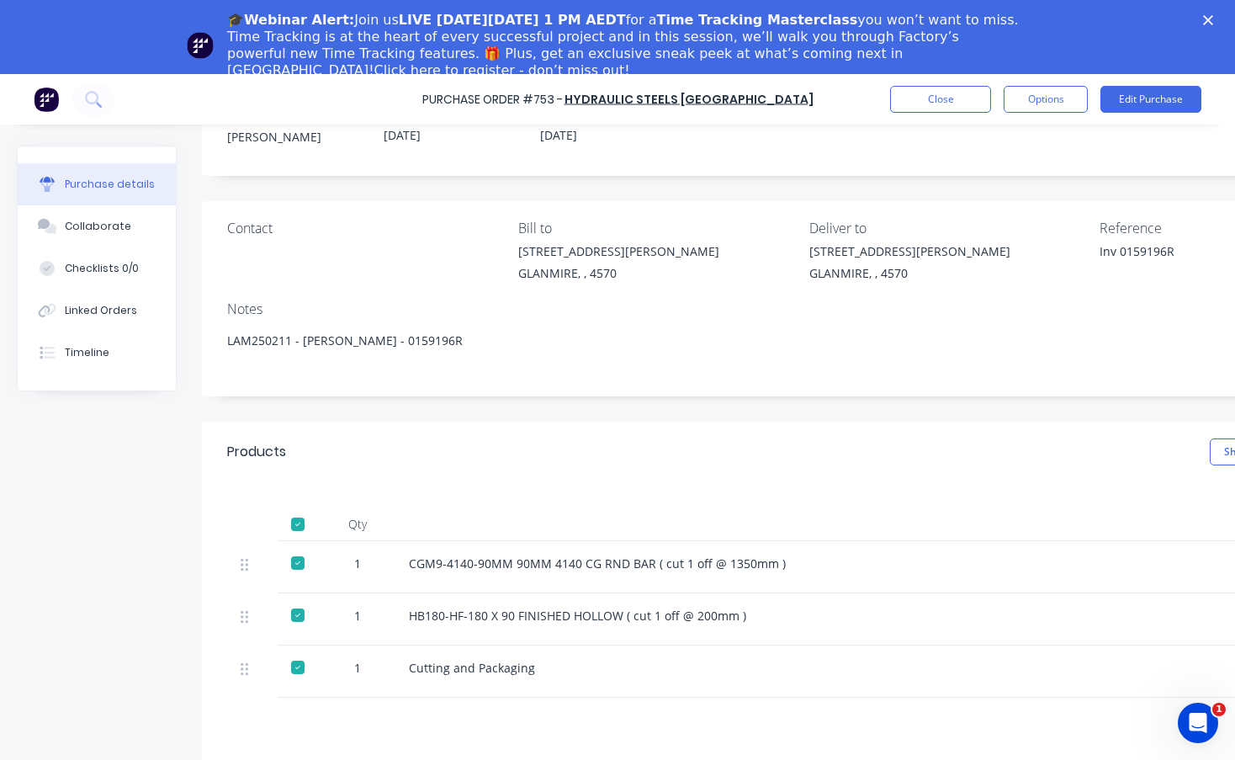
scroll to position [84, 0]
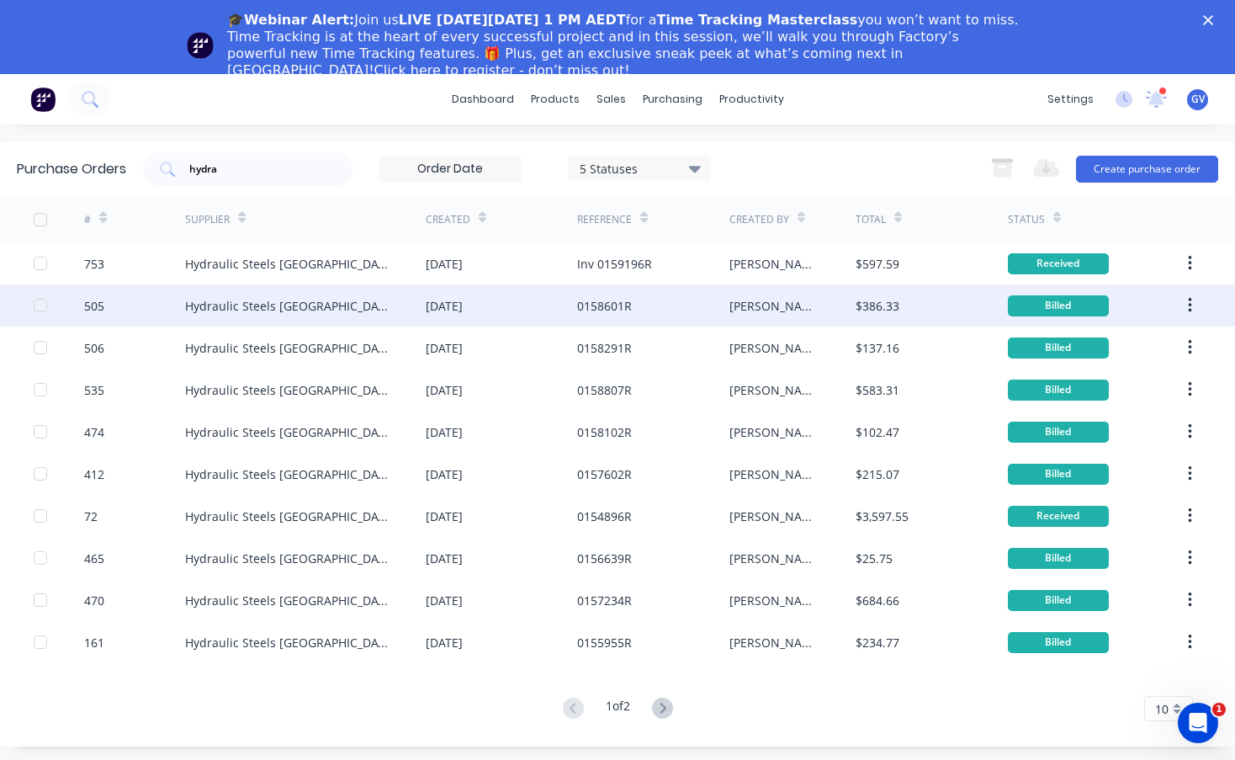
click at [162, 303] on div "505" at bounding box center [134, 305] width 101 height 42
type textarea "x"
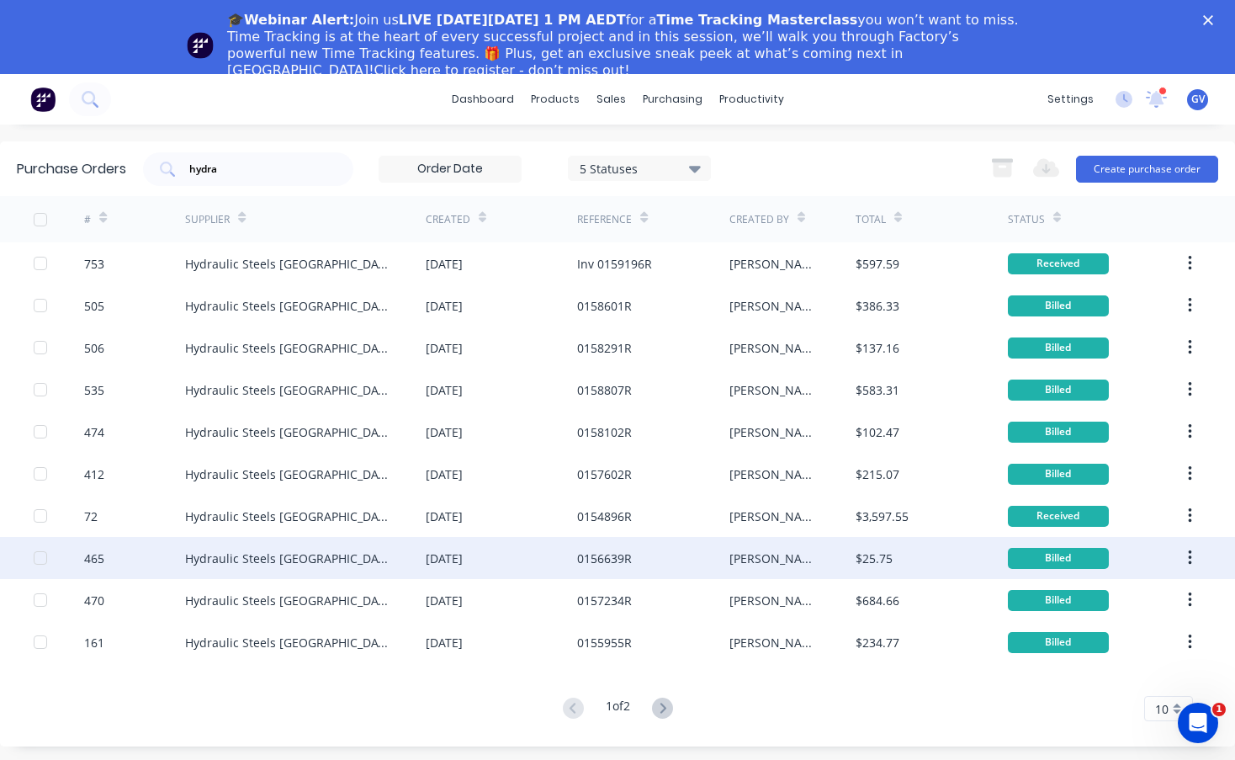
click at [130, 563] on div "465" at bounding box center [134, 558] width 101 height 42
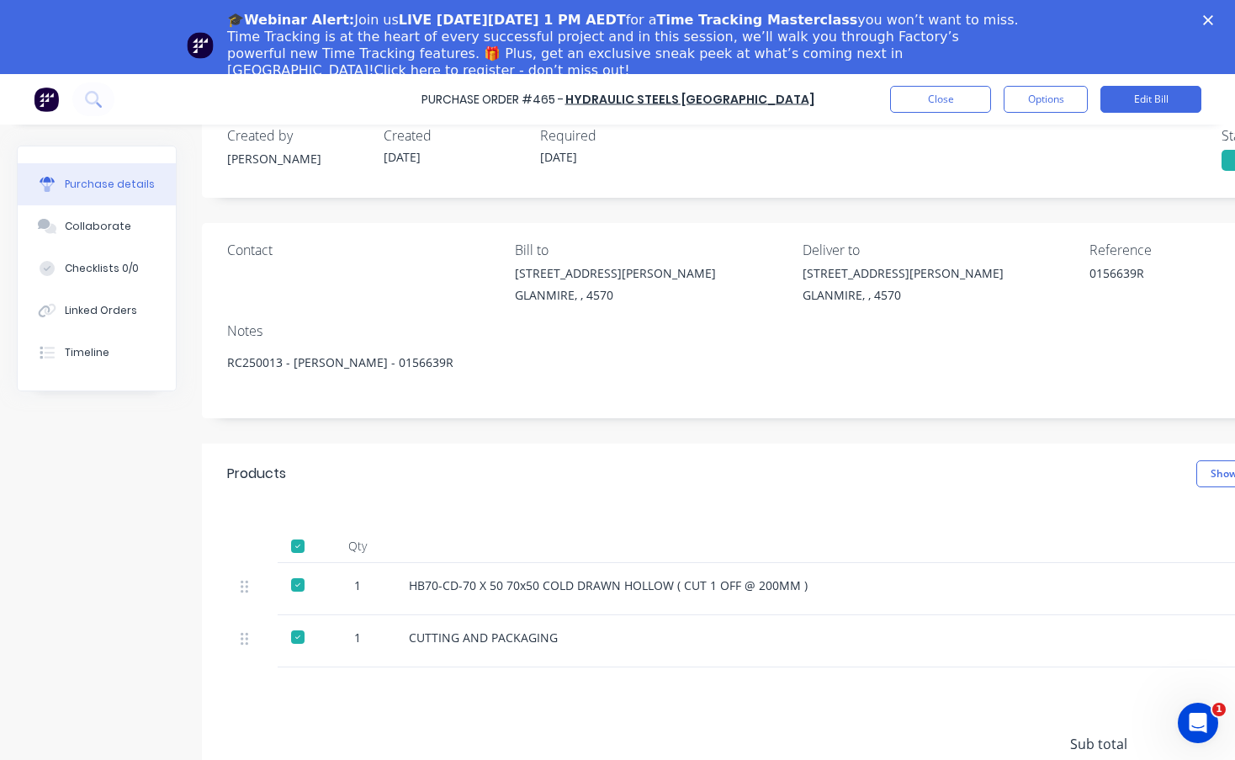
scroll to position [123, 0]
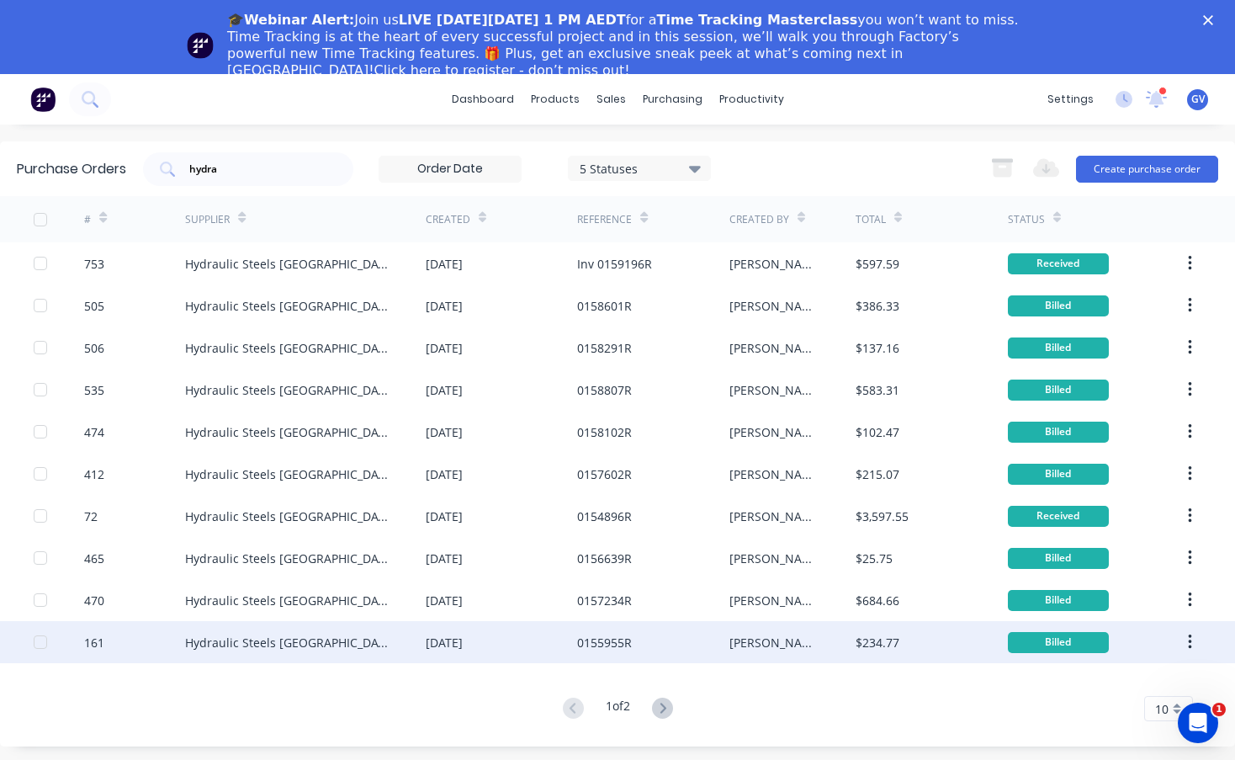
click at [153, 639] on div "161" at bounding box center [134, 642] width 101 height 42
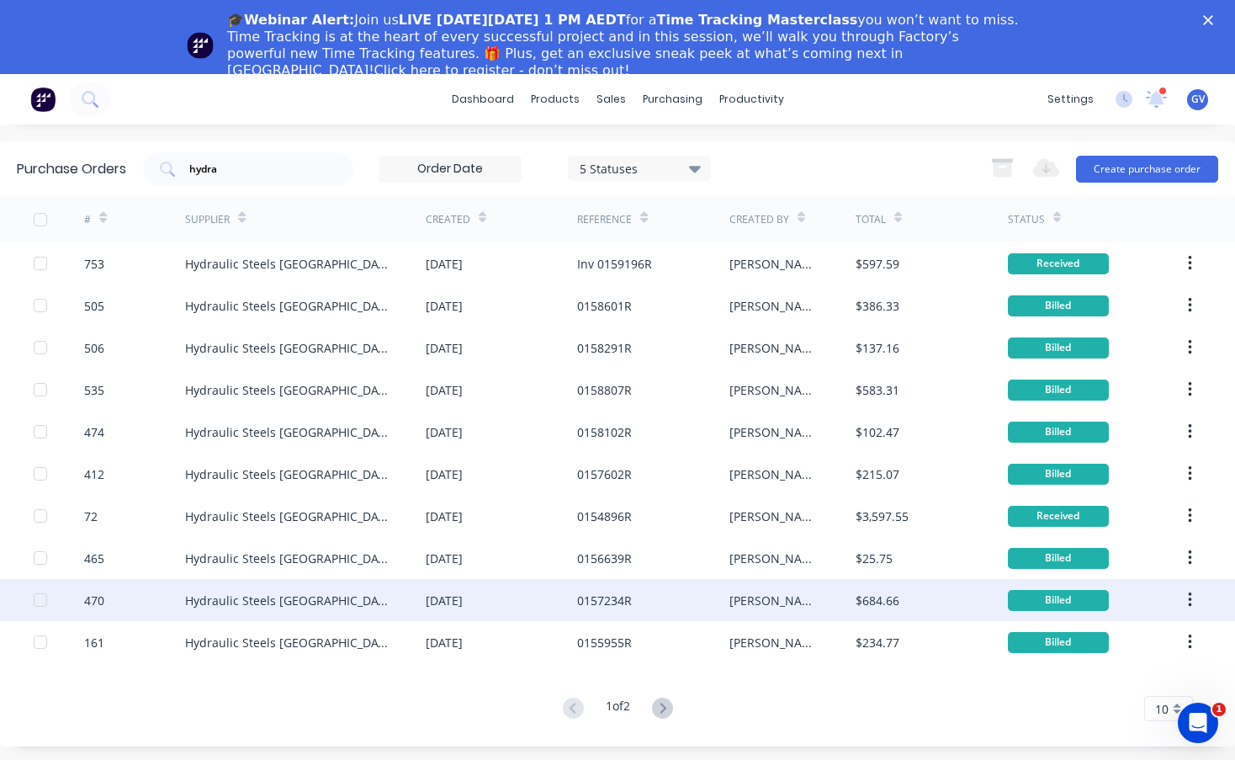
click at [162, 596] on div "470" at bounding box center [134, 600] width 101 height 42
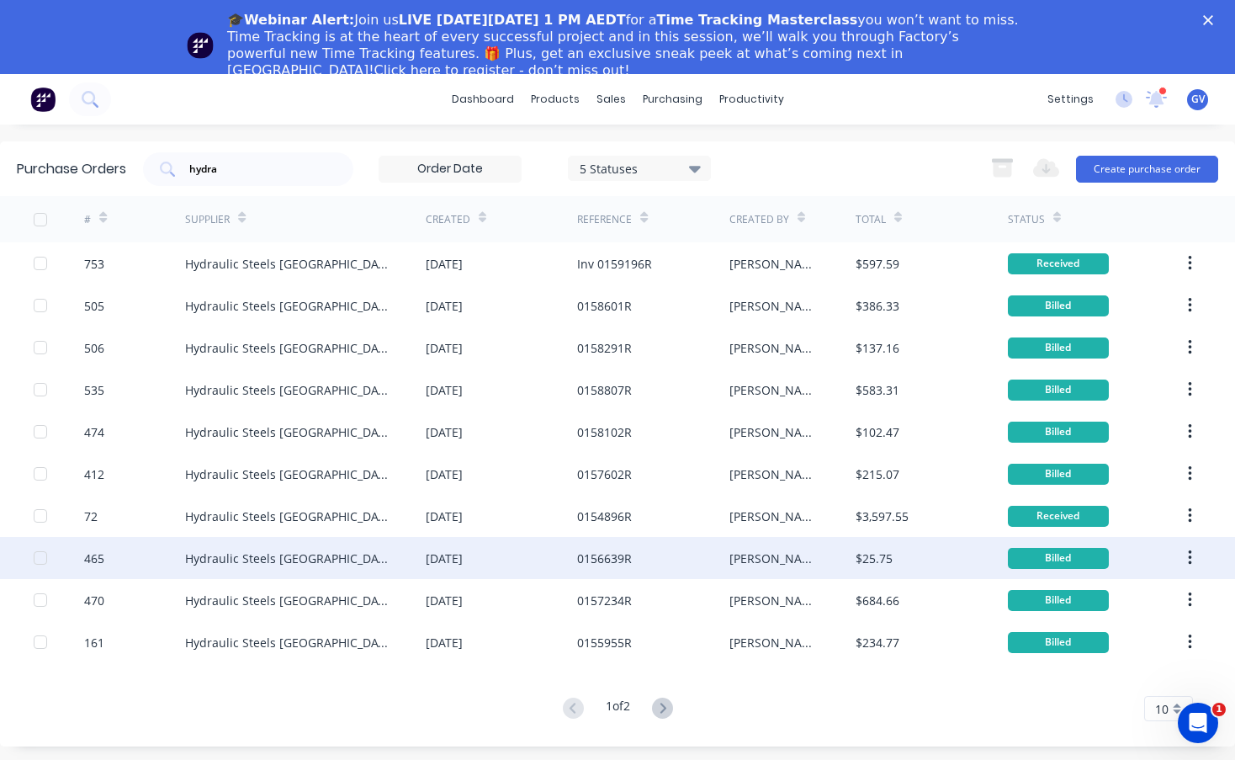
click at [153, 557] on div "465" at bounding box center [134, 558] width 101 height 42
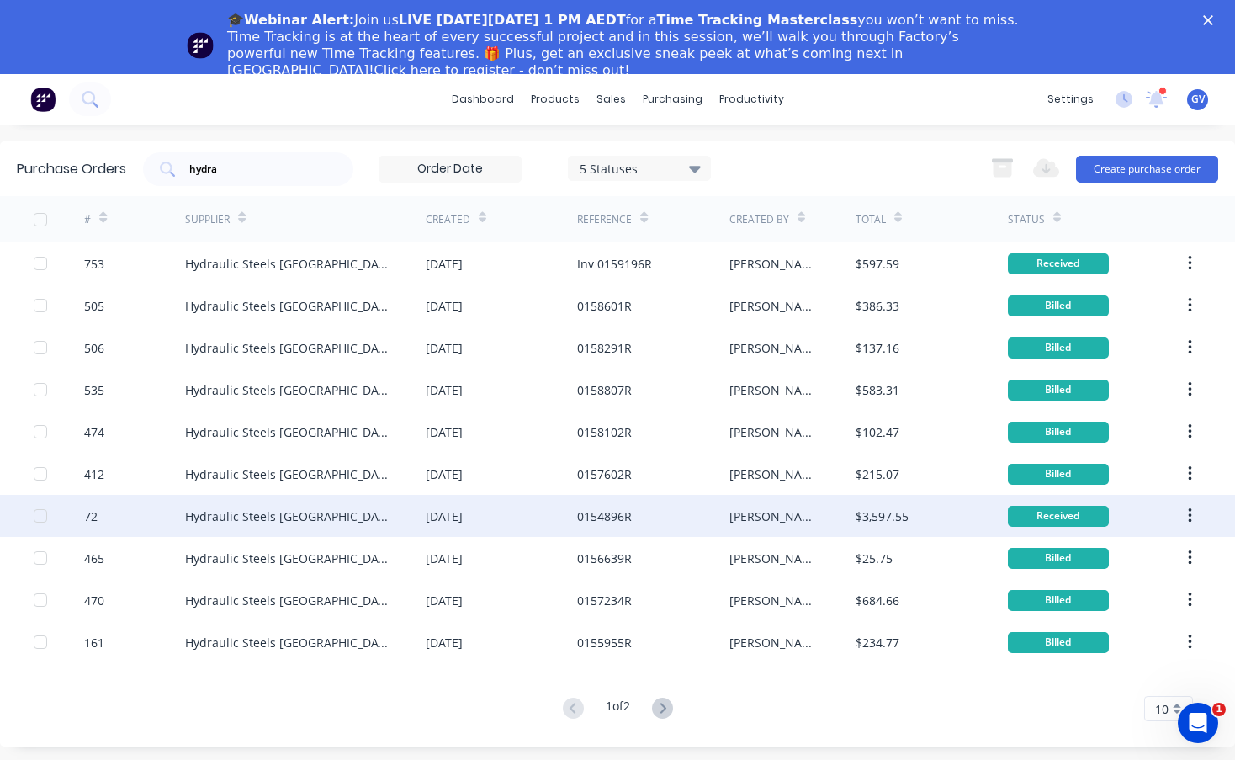
click at [123, 517] on div "72" at bounding box center [134, 516] width 101 height 42
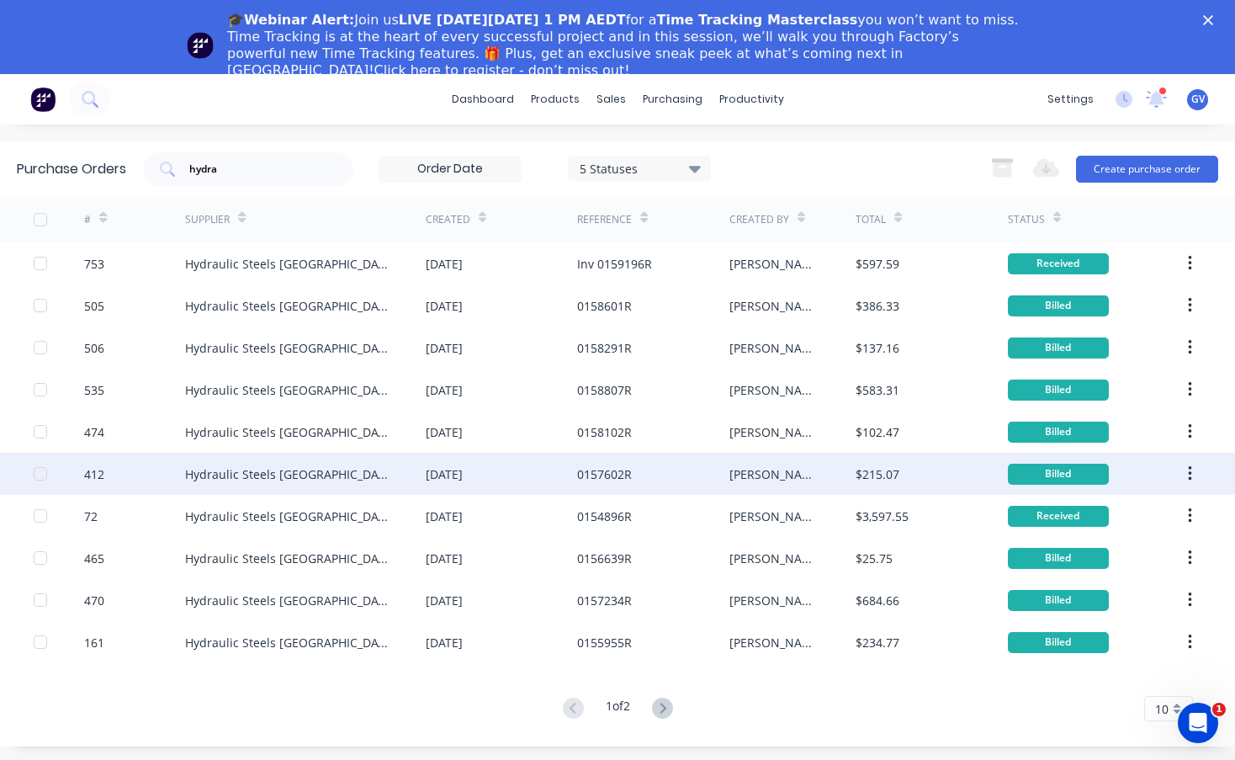
click at [117, 469] on div "412" at bounding box center [134, 474] width 101 height 42
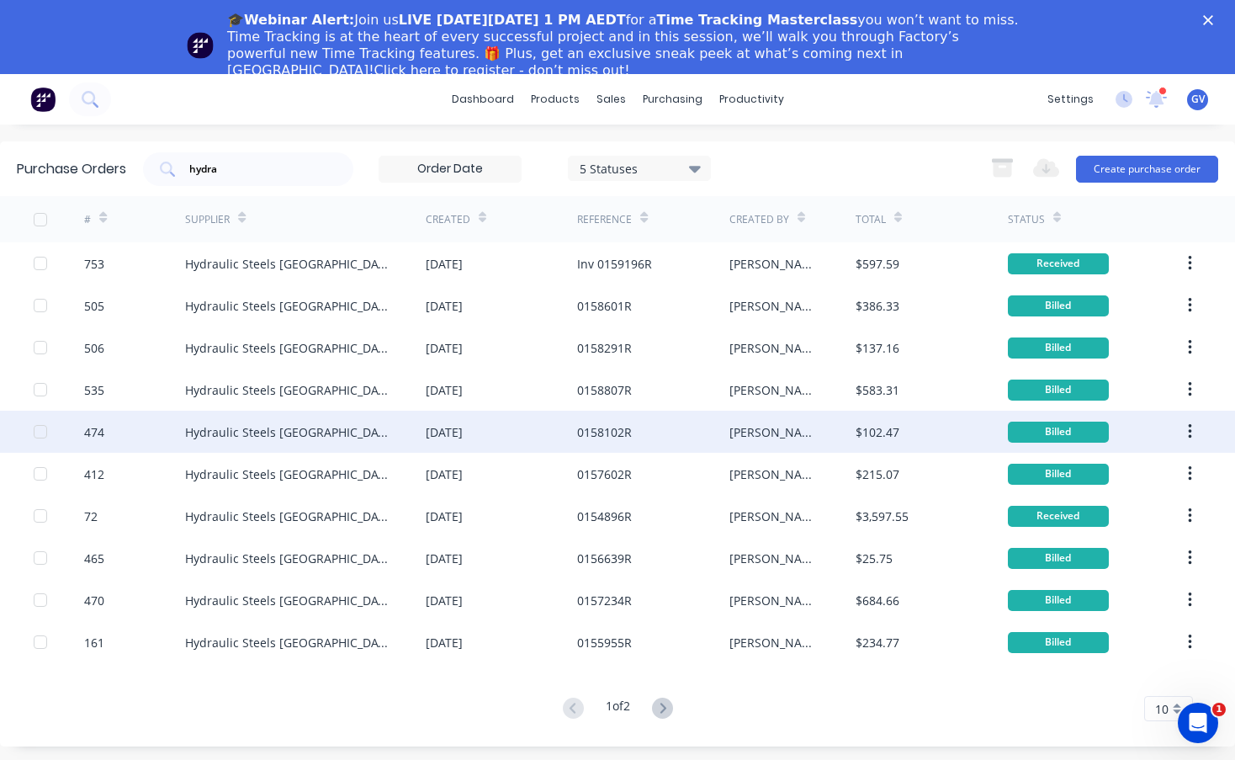
click at [141, 431] on div "474" at bounding box center [134, 432] width 101 height 42
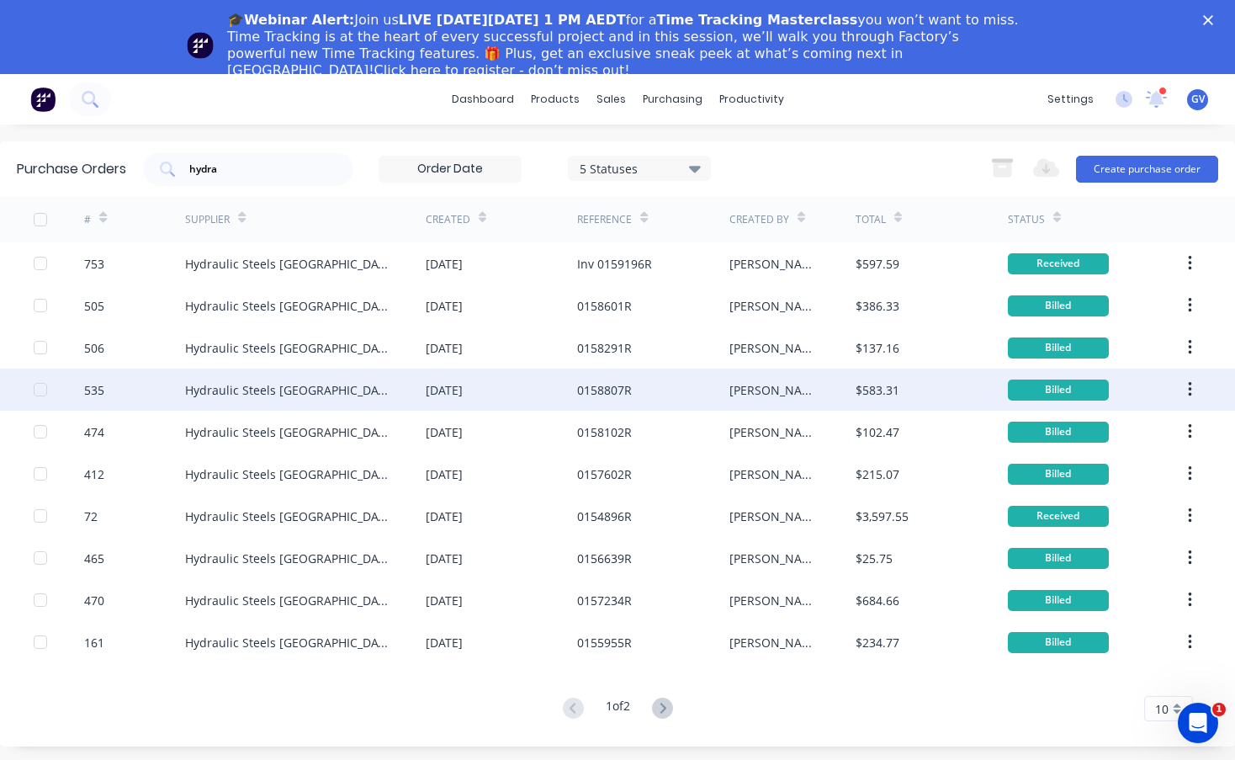
click at [115, 385] on div "535" at bounding box center [134, 390] width 101 height 42
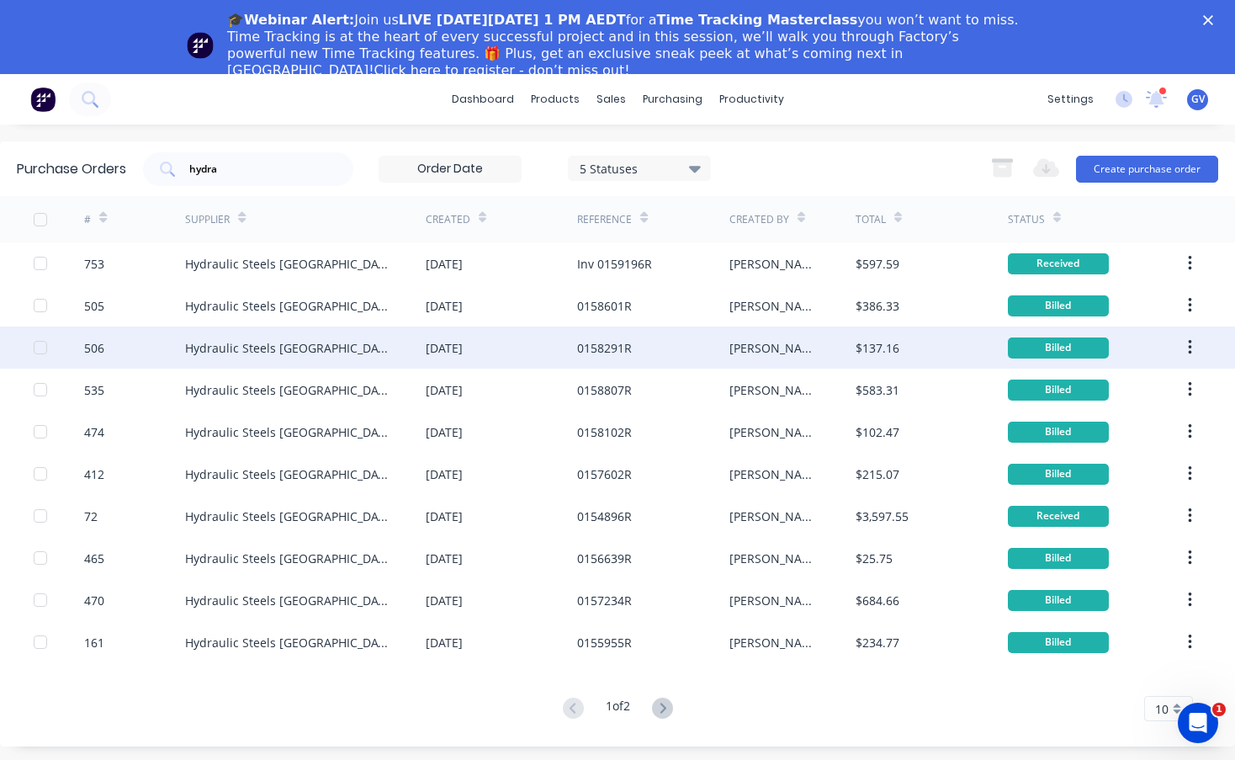
click at [141, 345] on div "506" at bounding box center [134, 347] width 101 height 42
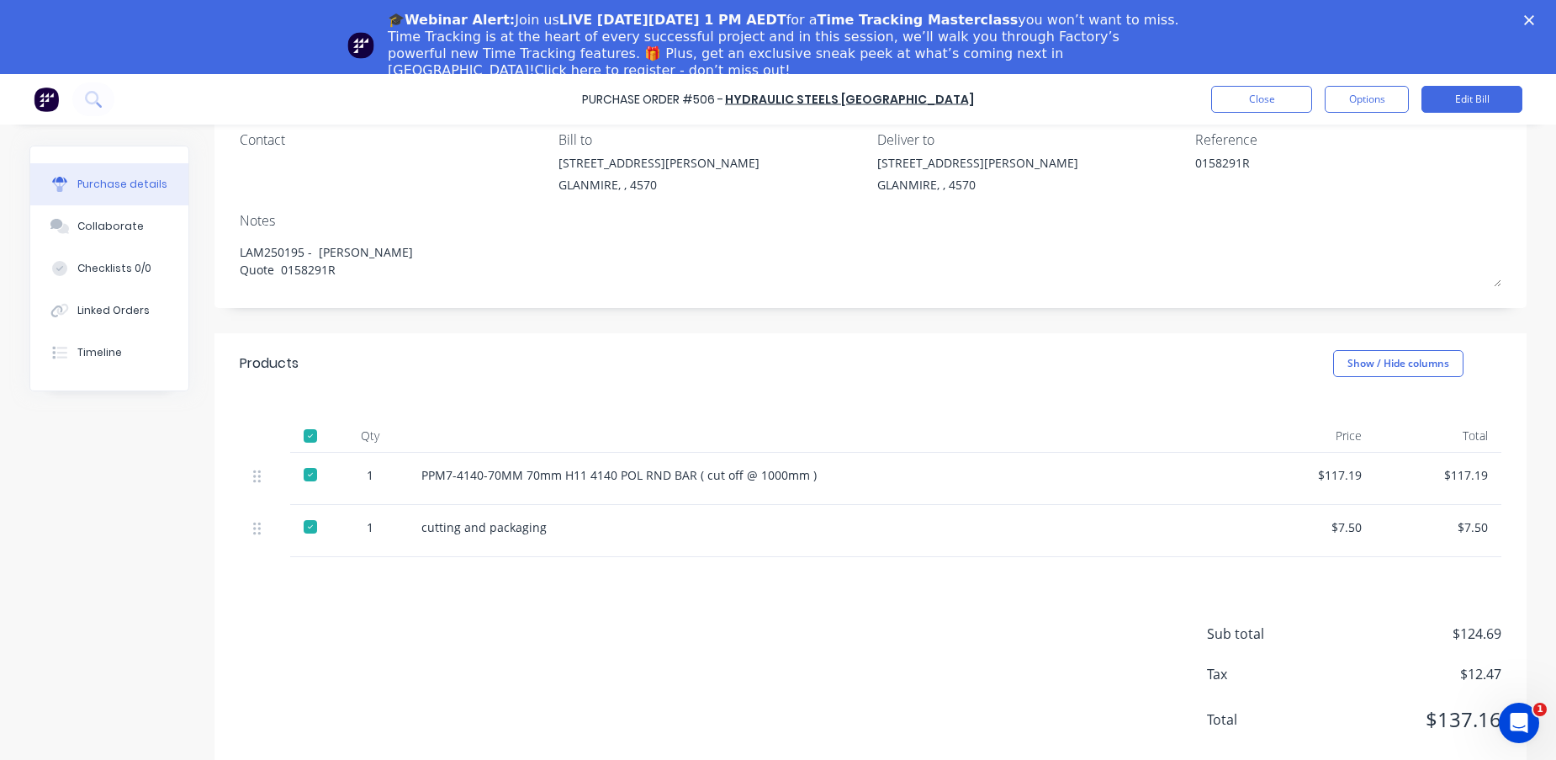
scroll to position [74, 0]
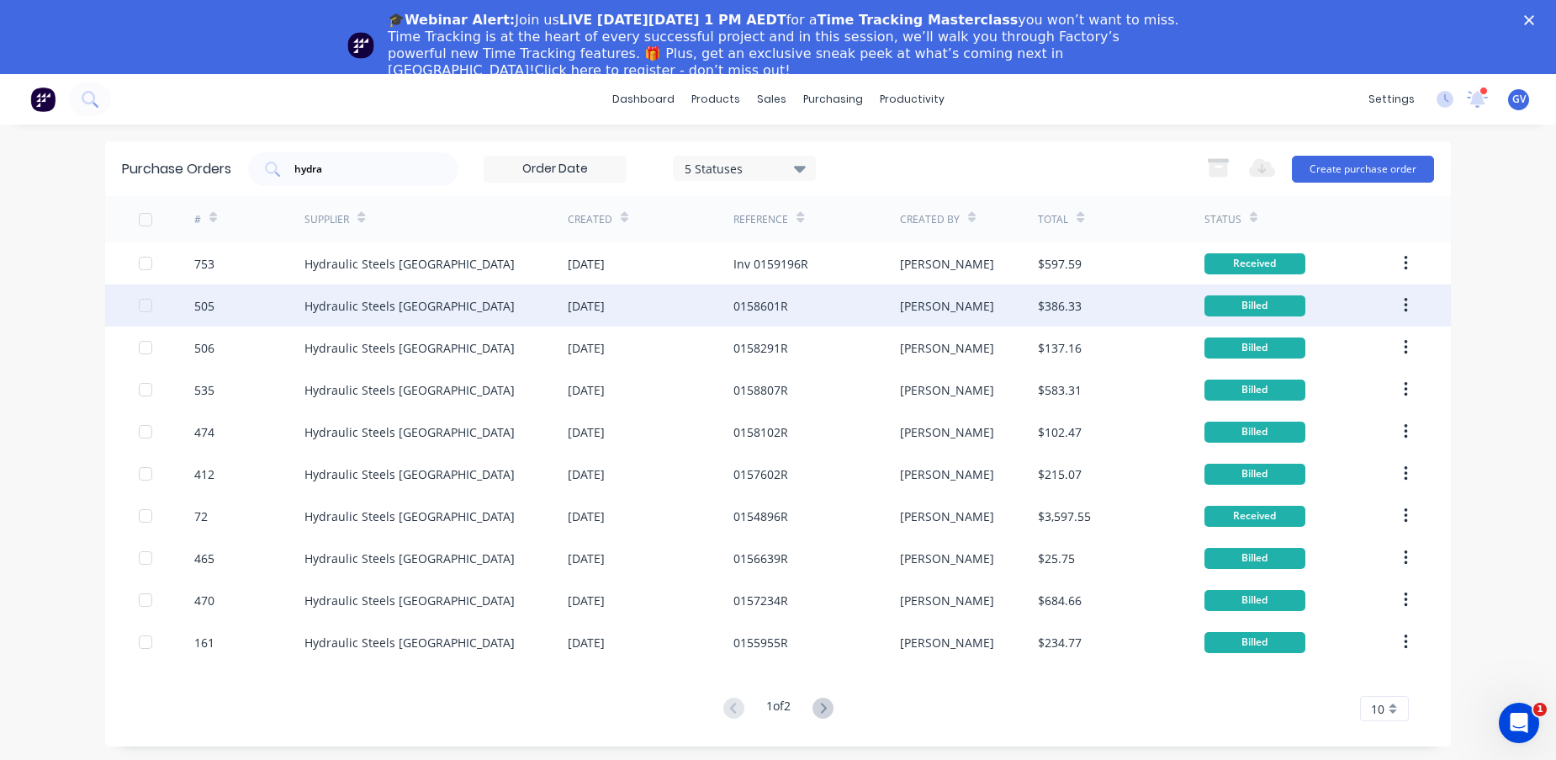
click at [250, 310] on div "505" at bounding box center [249, 305] width 111 height 42
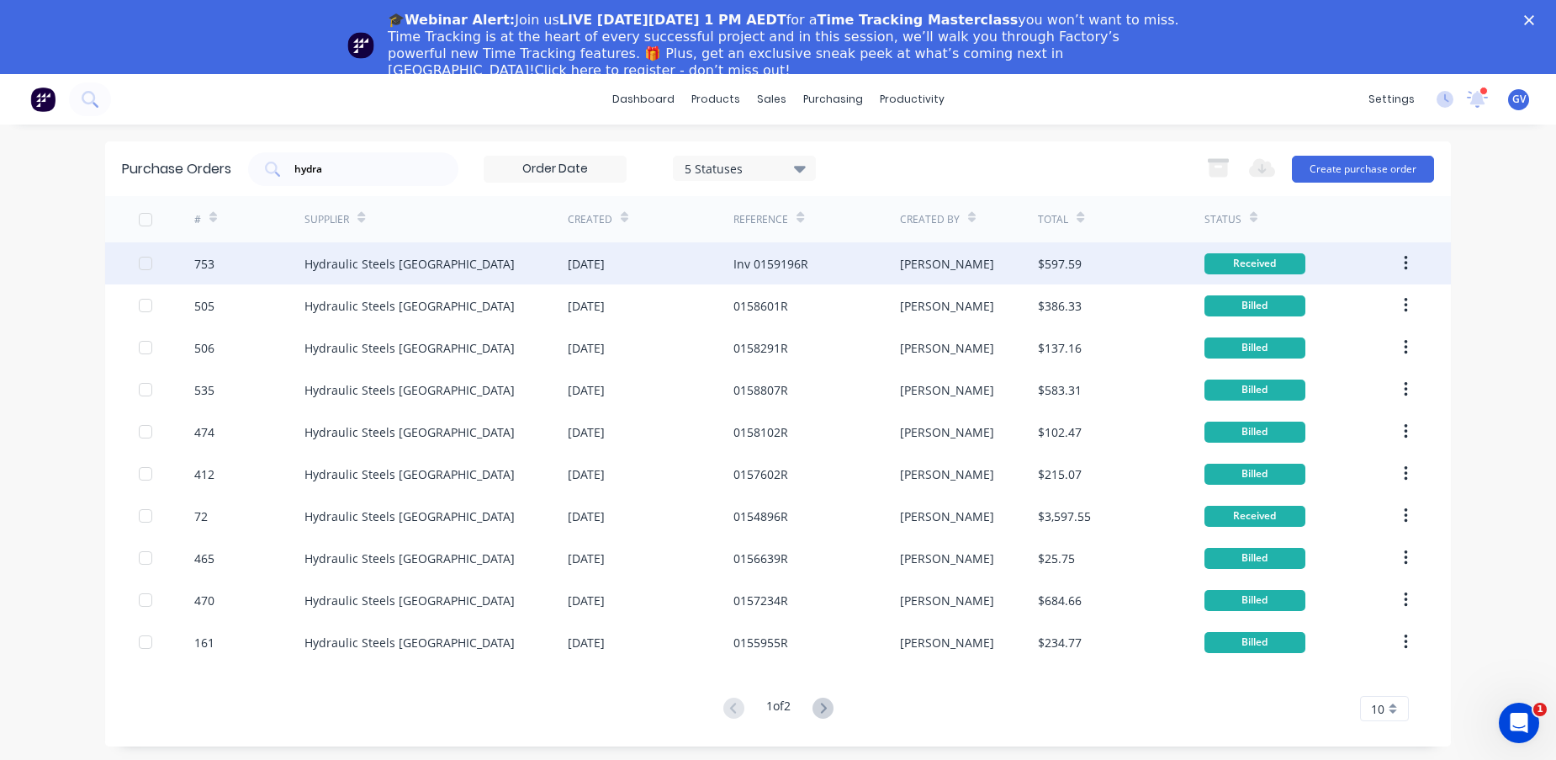
click at [241, 263] on div "753" at bounding box center [249, 263] width 111 height 42
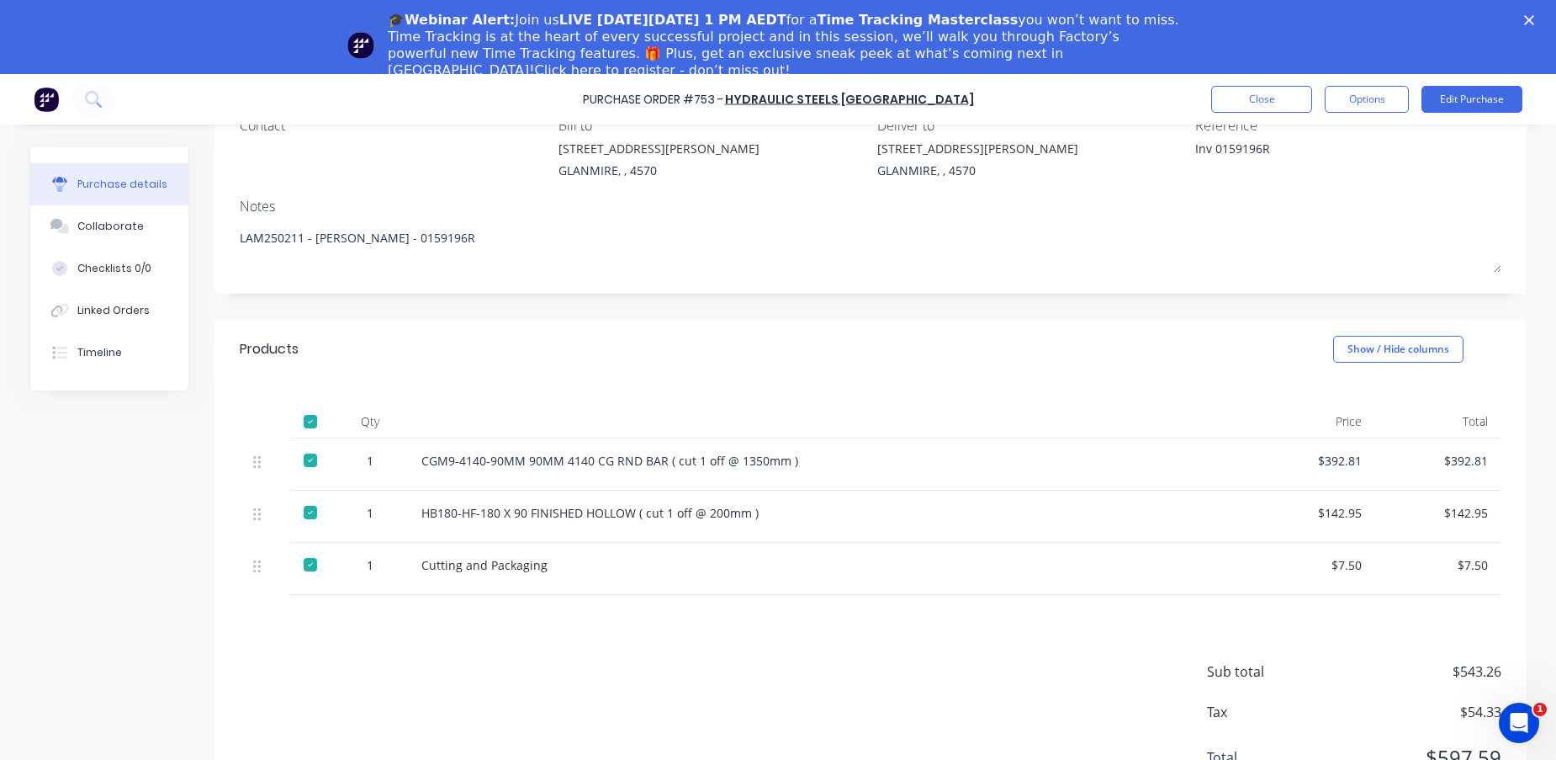
scroll to position [162, 0]
